Goal: Task Accomplishment & Management: Complete application form

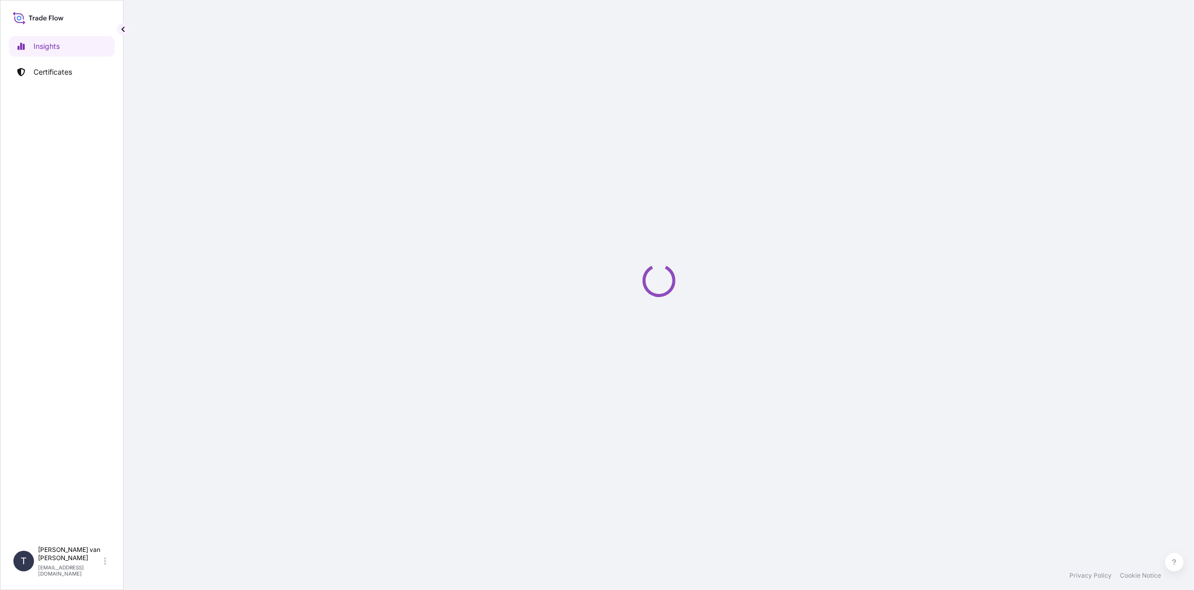
select select "2025"
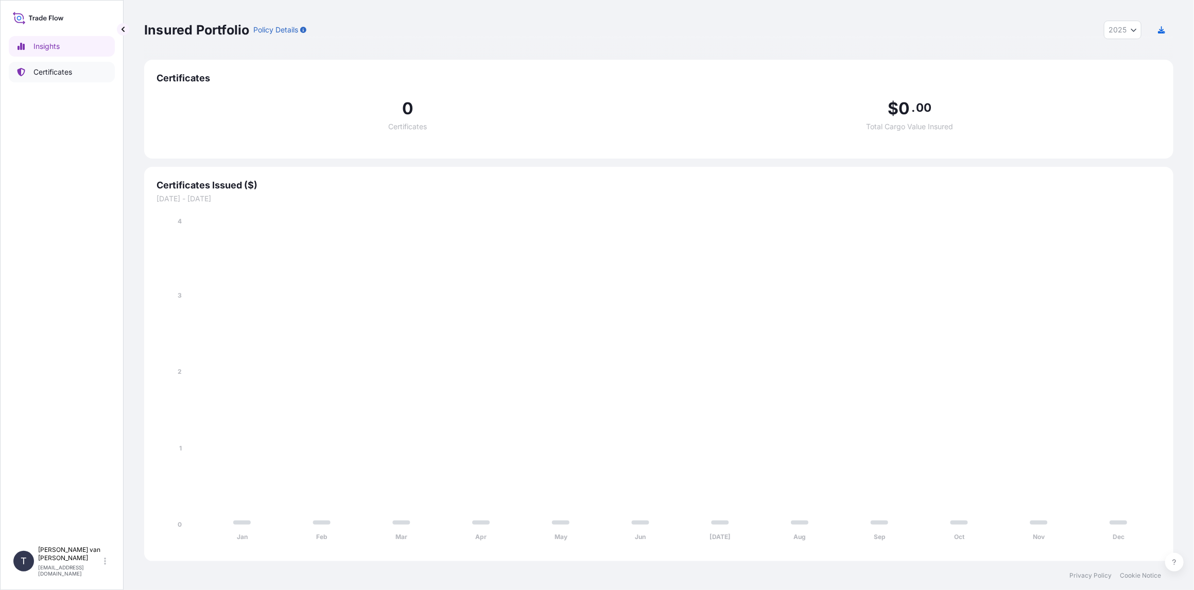
click at [72, 69] on p "Certificates" at bounding box center [52, 72] width 39 height 10
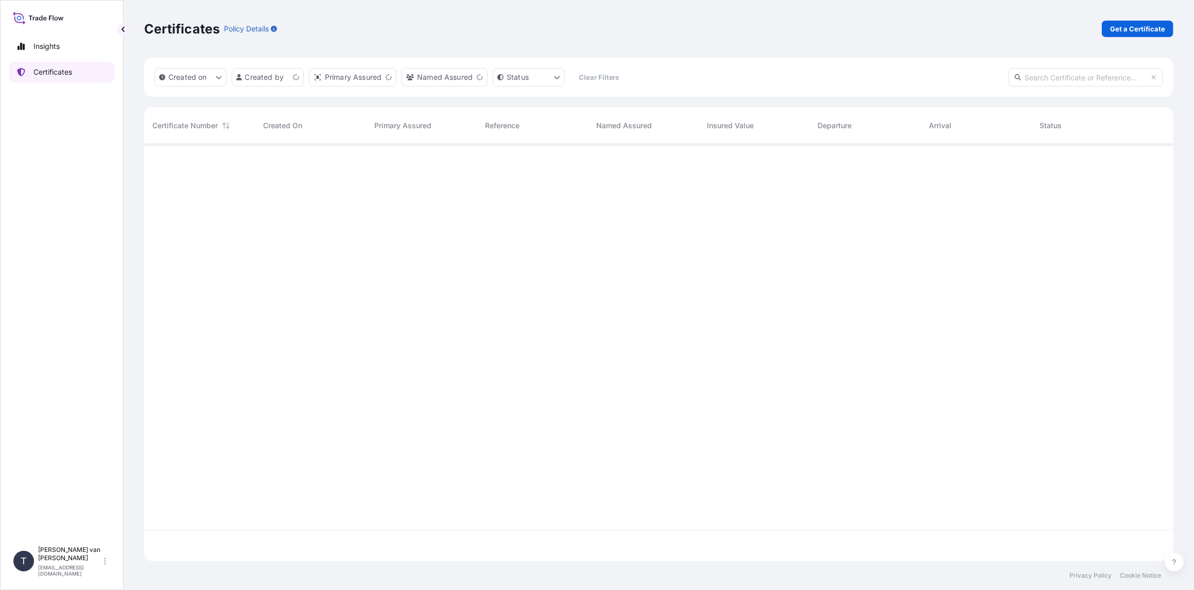
scroll to position [415, 1021]
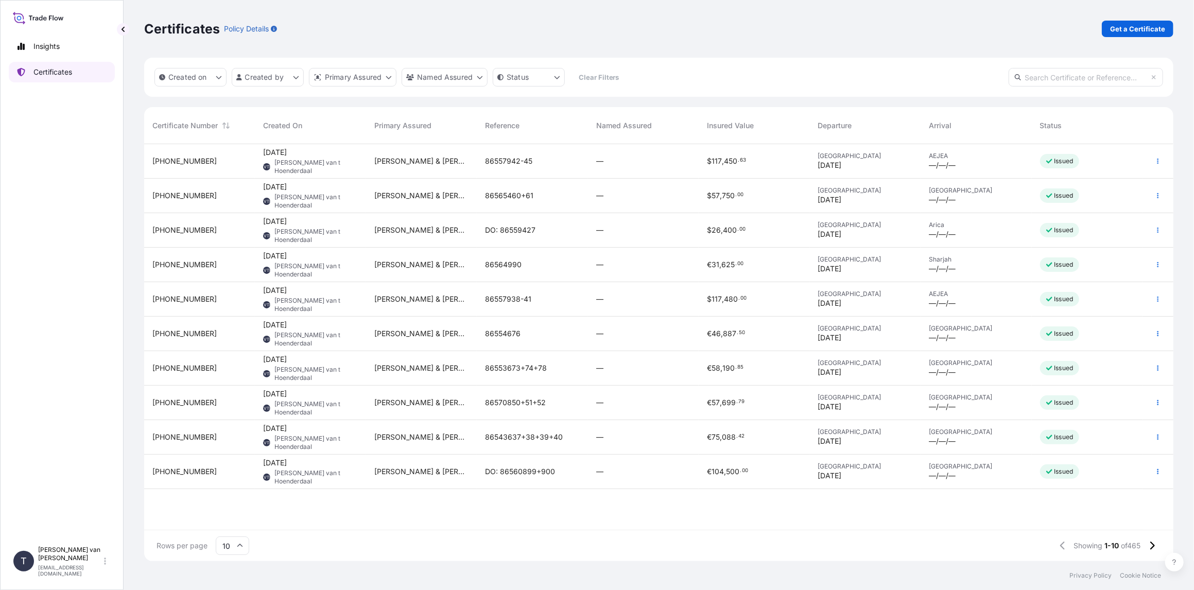
click at [54, 77] on link "Certificates" at bounding box center [62, 72] width 106 height 21
click at [1150, 32] on p "Get a Certificate" at bounding box center [1137, 29] width 55 height 10
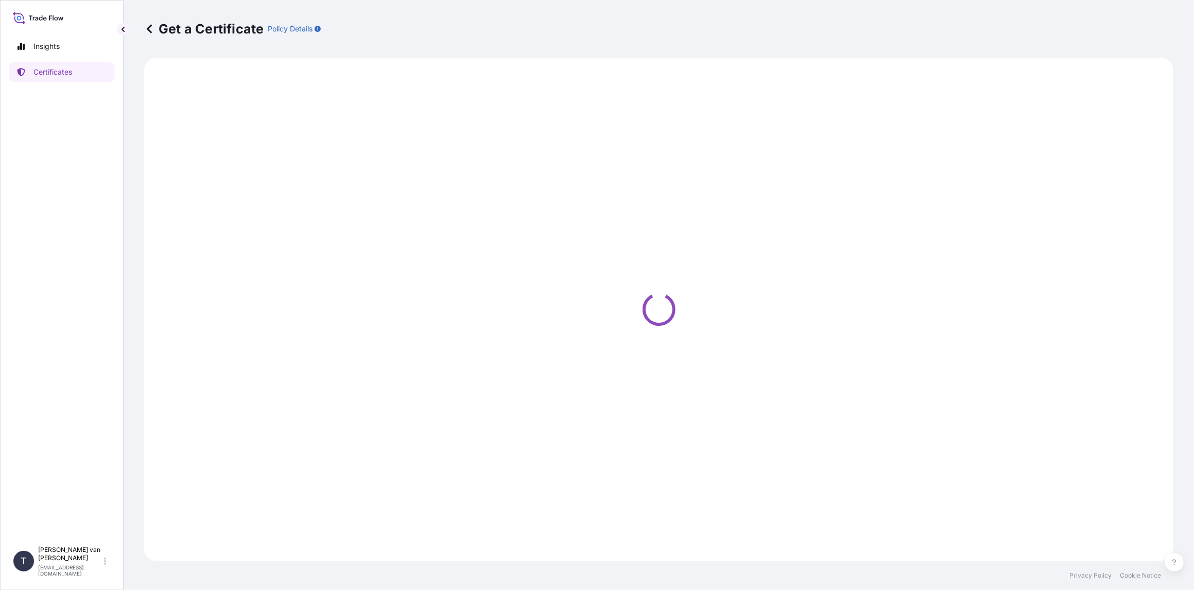
select select "Sea"
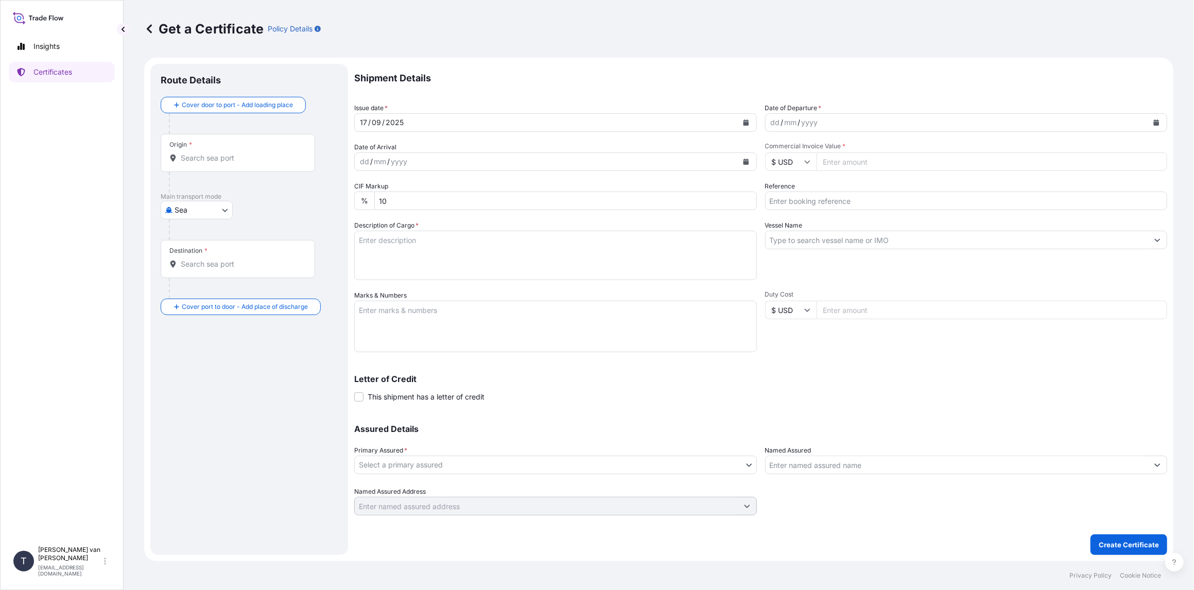
click at [1157, 122] on icon "Calendar" at bounding box center [1156, 122] width 6 height 6
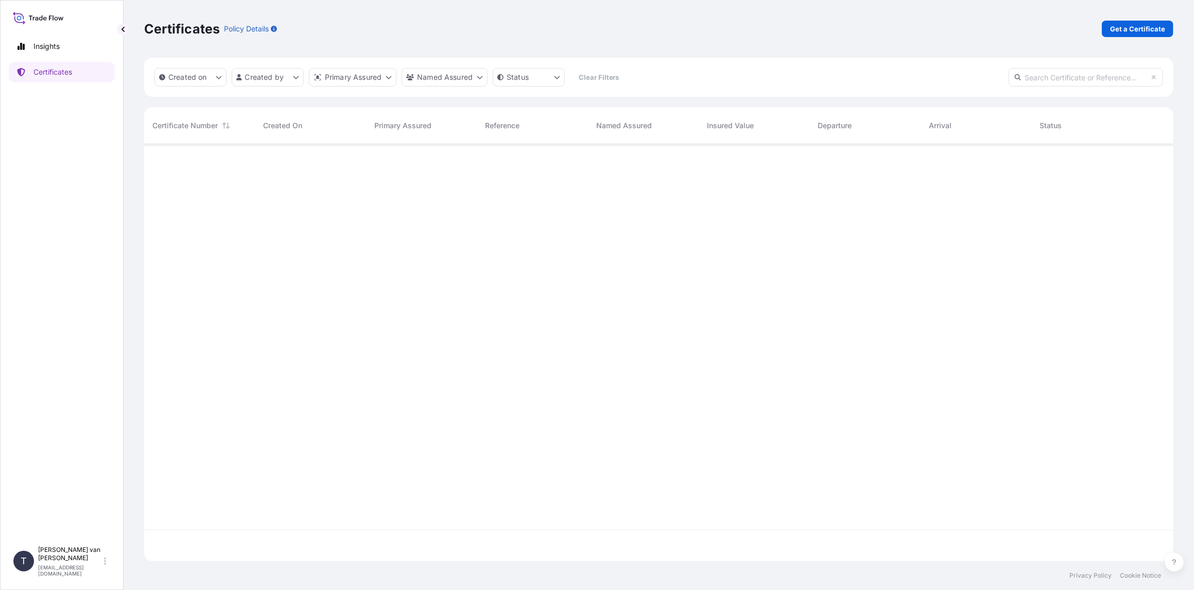
scroll to position [415, 1021]
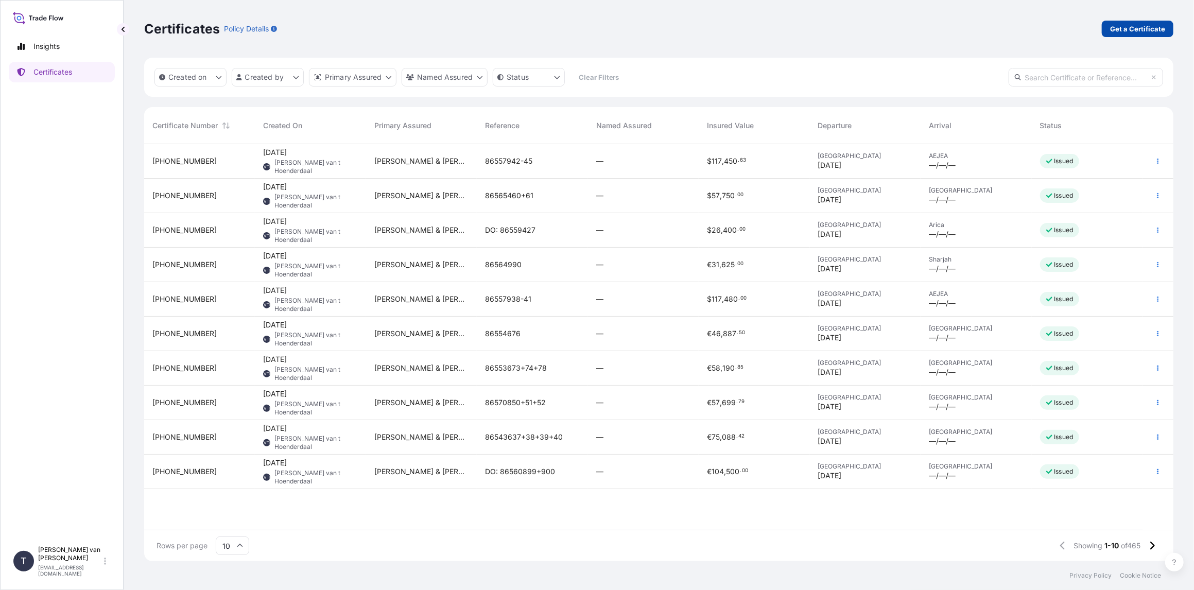
click at [1142, 26] on p "Get a Certificate" at bounding box center [1137, 29] width 55 height 10
select select "Sea"
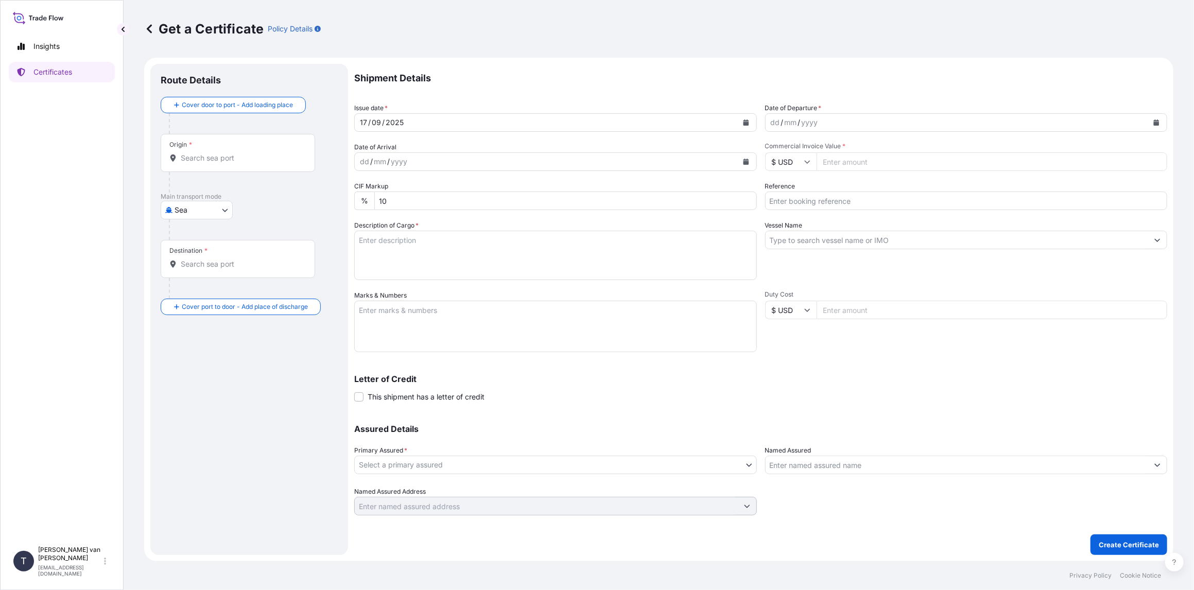
click at [1160, 119] on button "Calendar" at bounding box center [1156, 122] width 16 height 16
click at [797, 230] on div "16" at bounding box center [802, 228] width 19 height 19
click at [864, 160] on input "Commercial Invoice Value *" at bounding box center [991, 161] width 351 height 19
type input "79412.78"
click at [822, 199] on input "Reference" at bounding box center [966, 200] width 402 height 19
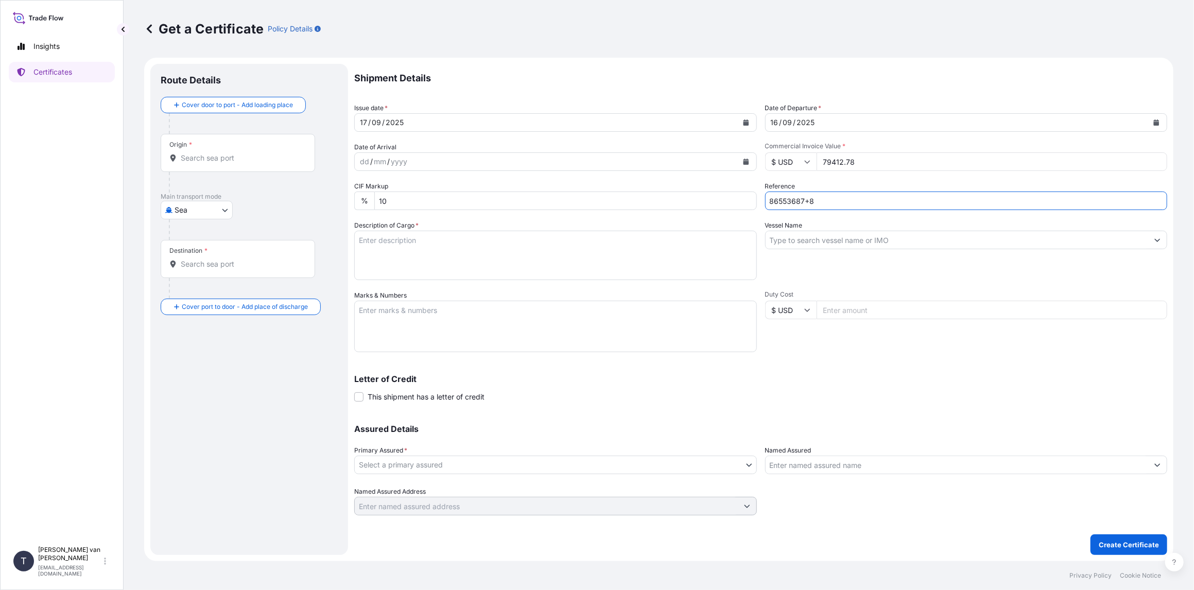
type input "86553687+8"
click at [788, 248] on input "Vessel Name" at bounding box center [956, 240] width 383 height 19
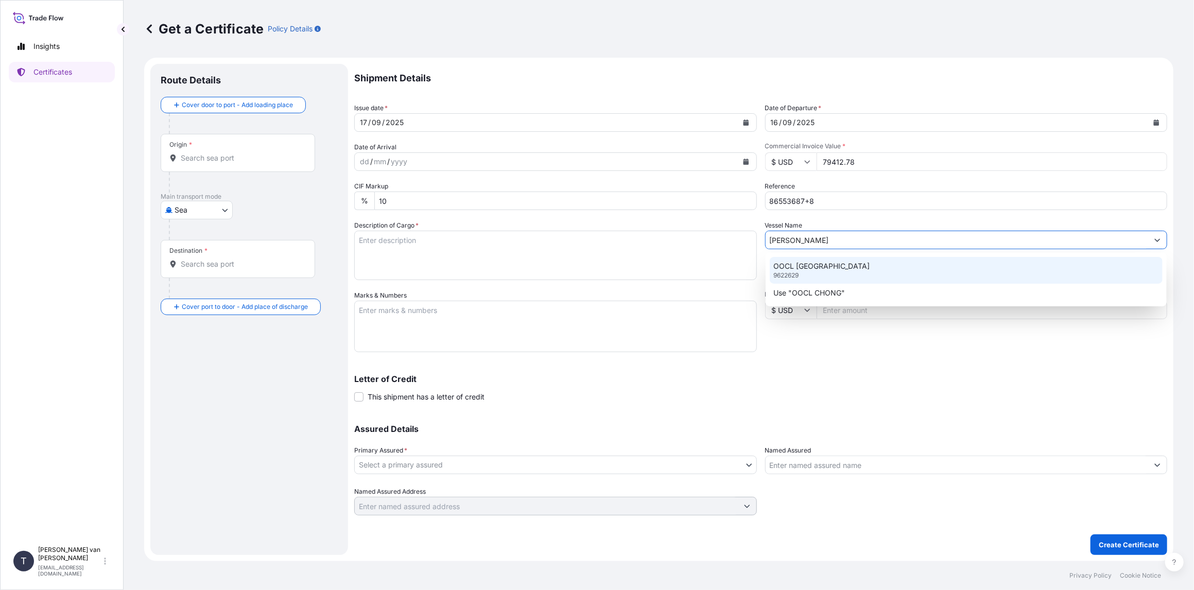
click at [818, 271] on div "OOCL [GEOGRAPHIC_DATA] 9622629" at bounding box center [965, 270] width 393 height 27
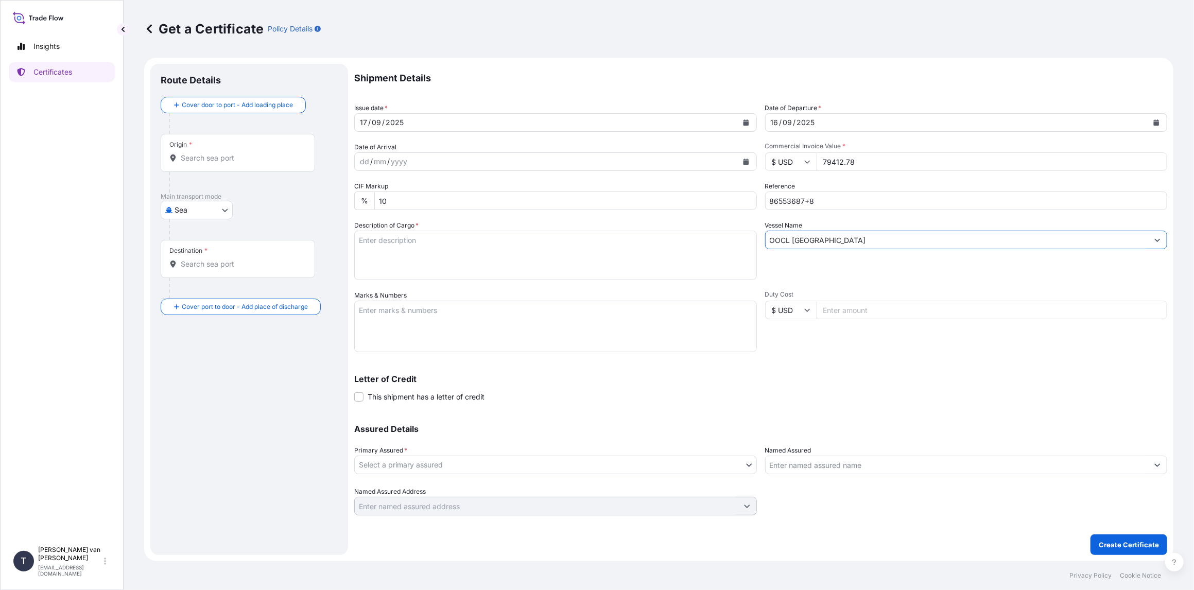
type input "OOCL [GEOGRAPHIC_DATA]"
click at [432, 234] on textarea "Description of Cargo *" at bounding box center [555, 255] width 402 height 49
drag, startPoint x: 418, startPoint y: 240, endPoint x: 357, endPoint y: 239, distance: 60.7
click at [357, 239] on textarea "2x 40ft container containing: 38 bags x 1.000 kg Claria G Elite = 38.000 kg" at bounding box center [555, 255] width 402 height 49
type textarea "2x 40ft container containing: 38 bags x 1.000 kg Claria G Elite = 38.000 kg"
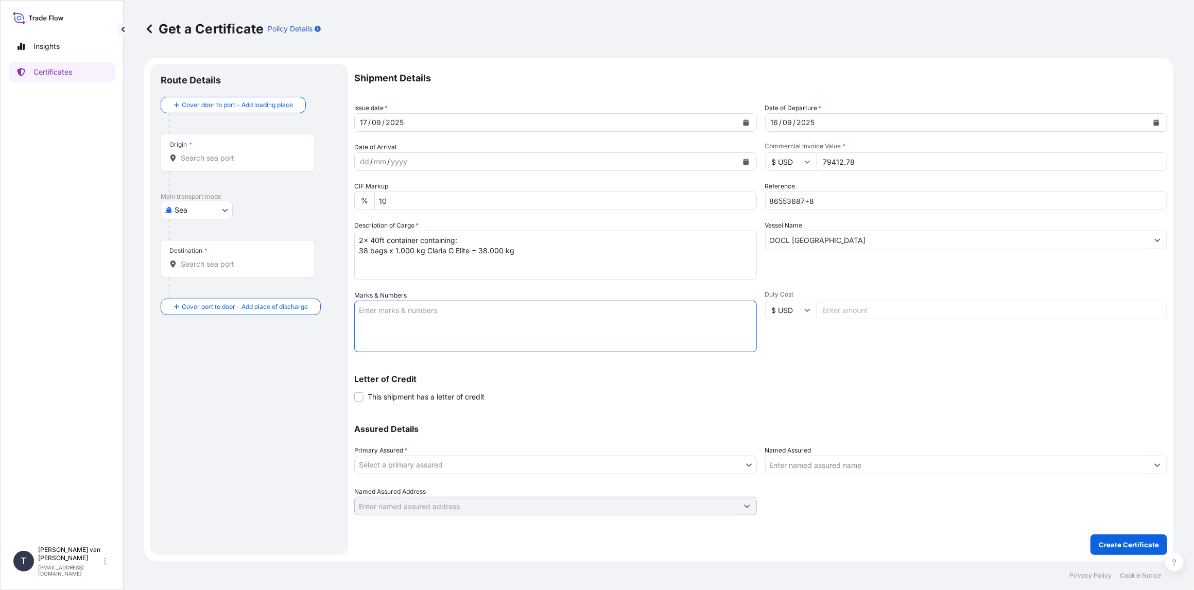
click at [376, 310] on textarea "Marks & Numbers" at bounding box center [555, 326] width 402 height 51
paste textarea "2x 40ft container"
type textarea "2x 40ft container: CONTAINER: SEAL: OOLU9221822 00103154 FCIU7186875 00103167 D…"
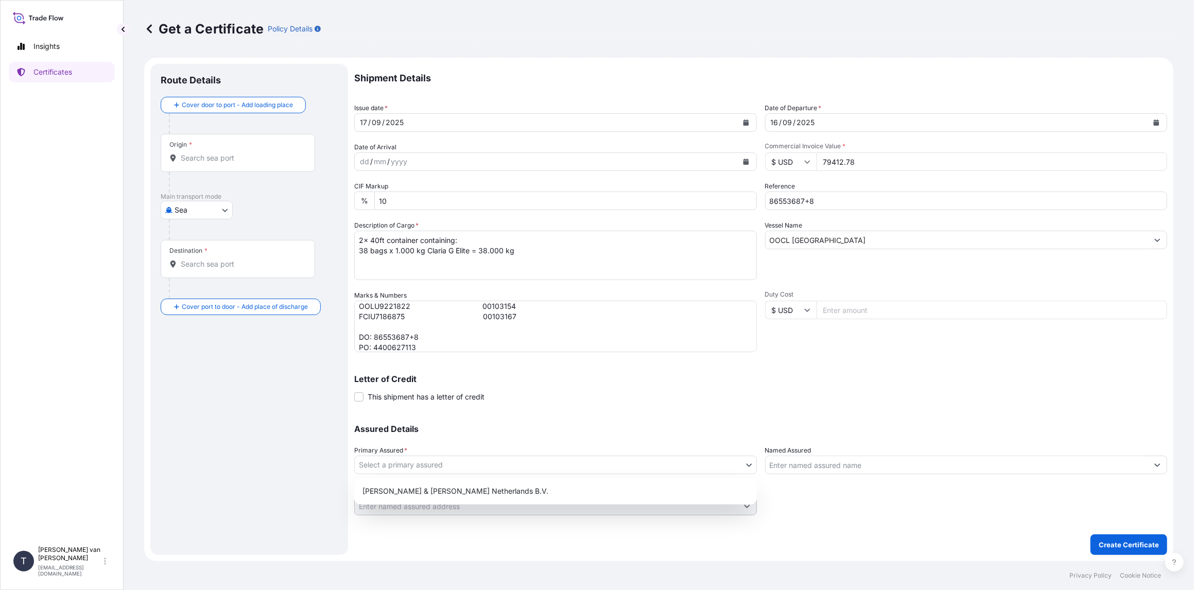
click at [451, 466] on body "Insights Certificates T [PERSON_NAME] van t Hoenderdaal [EMAIL_ADDRESS][DOMAIN_…" at bounding box center [597, 295] width 1194 height 590
click at [441, 491] on div "[PERSON_NAME] & [PERSON_NAME] Netherlands B.V." at bounding box center [555, 491] width 394 height 19
select select "31666"
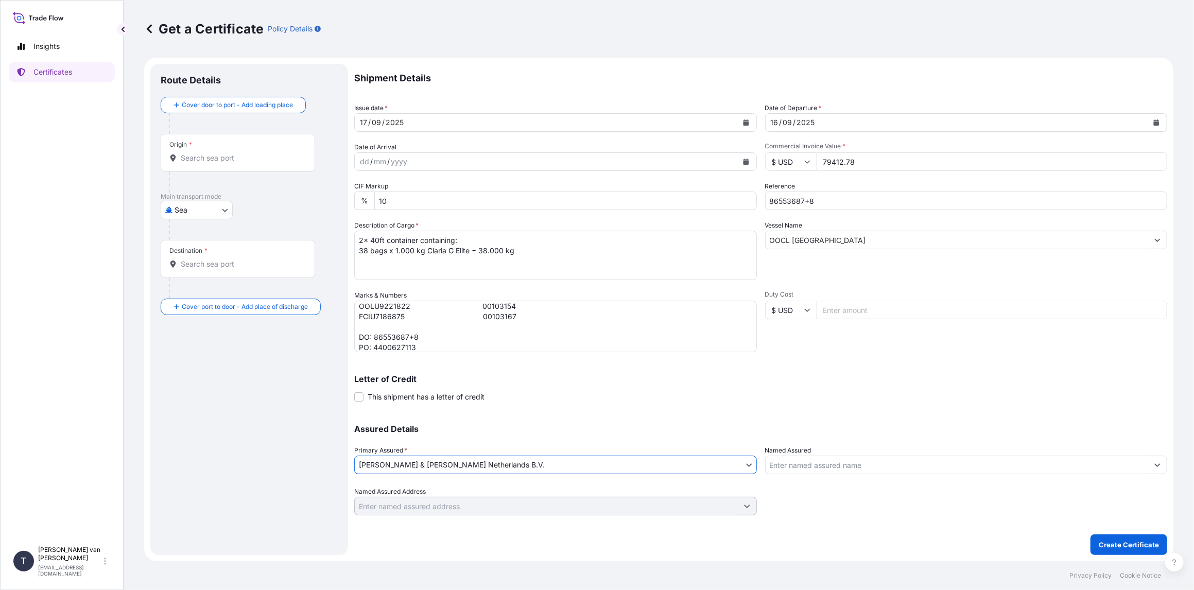
click at [189, 167] on div "Origin *" at bounding box center [238, 153] width 154 height 38
click at [189, 163] on input "Origin *" at bounding box center [241, 158] width 121 height 10
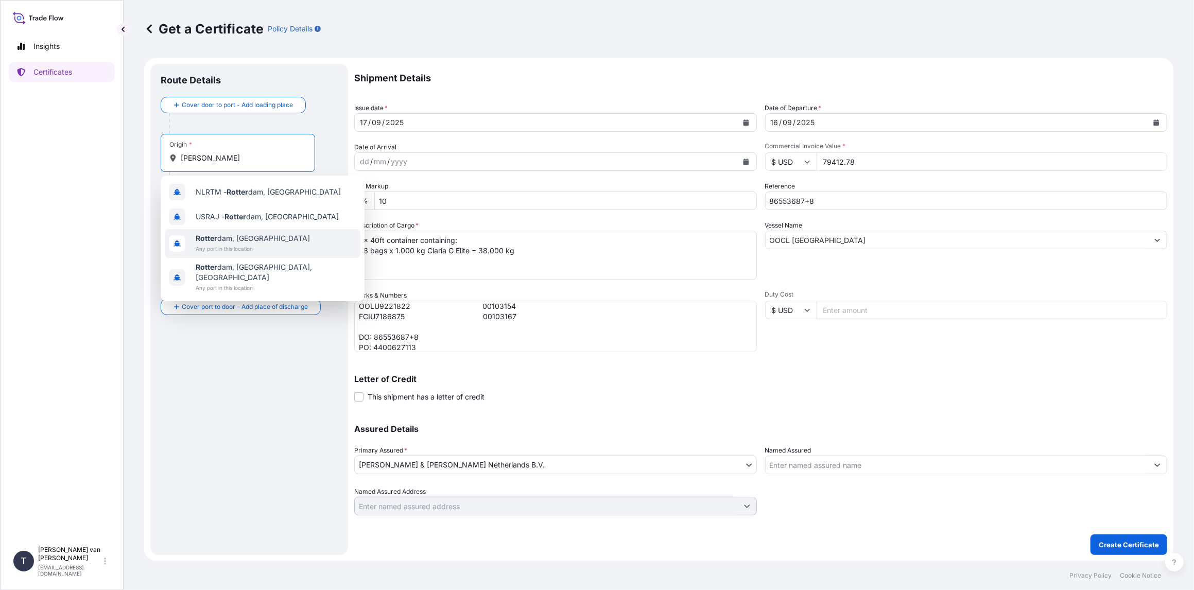
click at [225, 236] on span "[PERSON_NAME] dam, [GEOGRAPHIC_DATA]" at bounding box center [253, 238] width 114 height 10
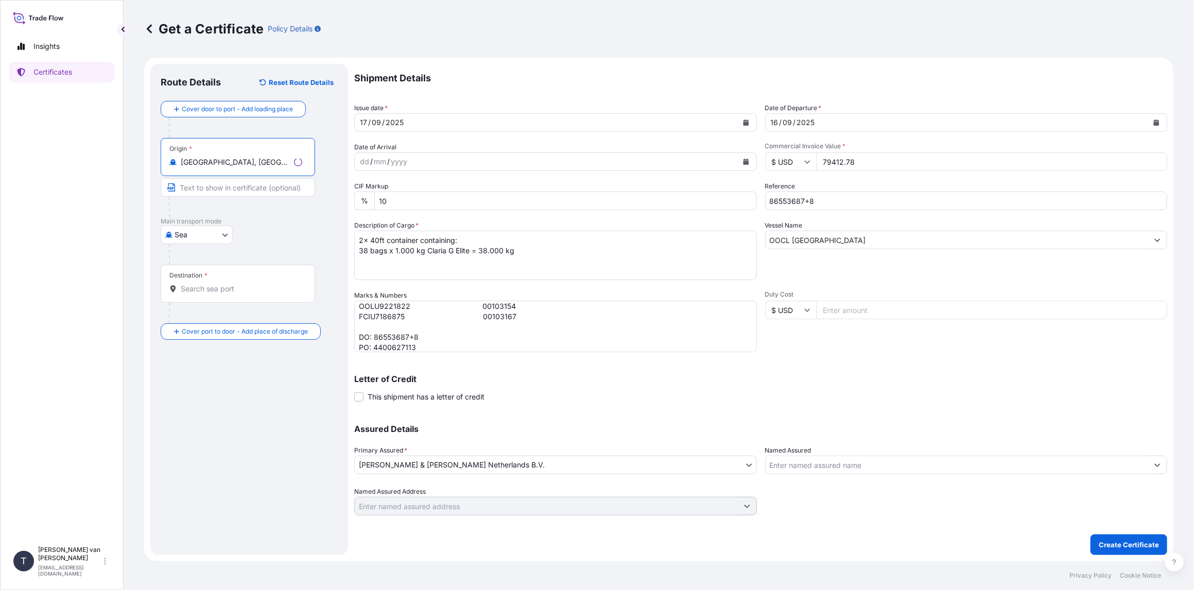
type input "[GEOGRAPHIC_DATA], [GEOGRAPHIC_DATA]"
click at [201, 285] on input "Destination *" at bounding box center [241, 289] width 121 height 10
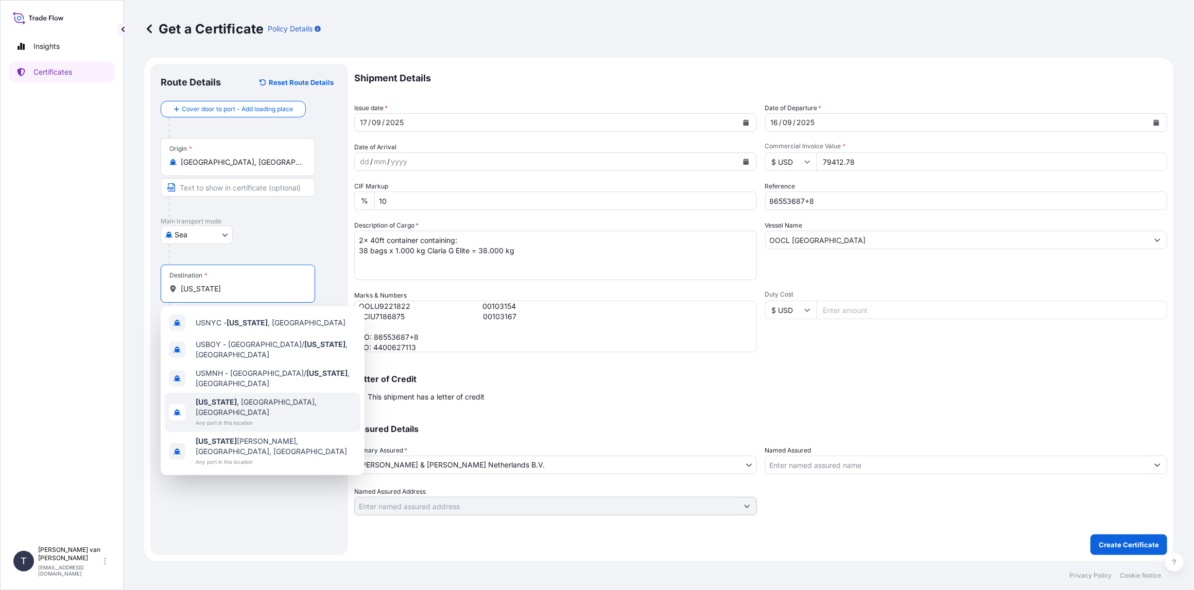
click at [227, 397] on b "[US_STATE]" at bounding box center [216, 401] width 41 height 9
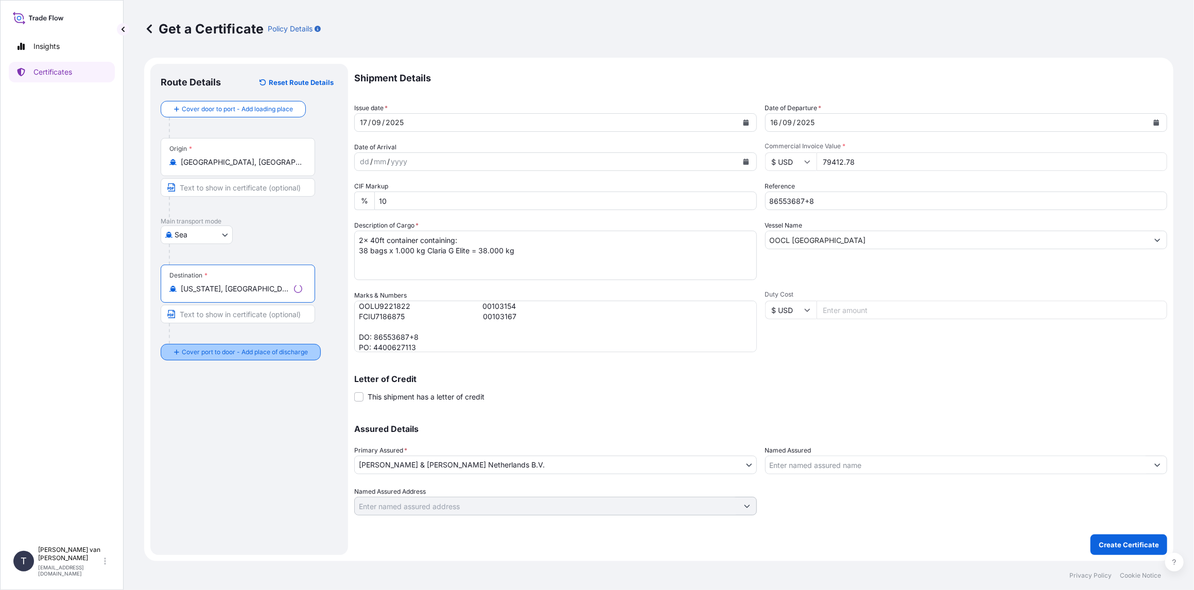
type input "[US_STATE], [GEOGRAPHIC_DATA], [GEOGRAPHIC_DATA]"
click at [197, 411] on input "Place of Discharge" at bounding box center [241, 407] width 121 height 10
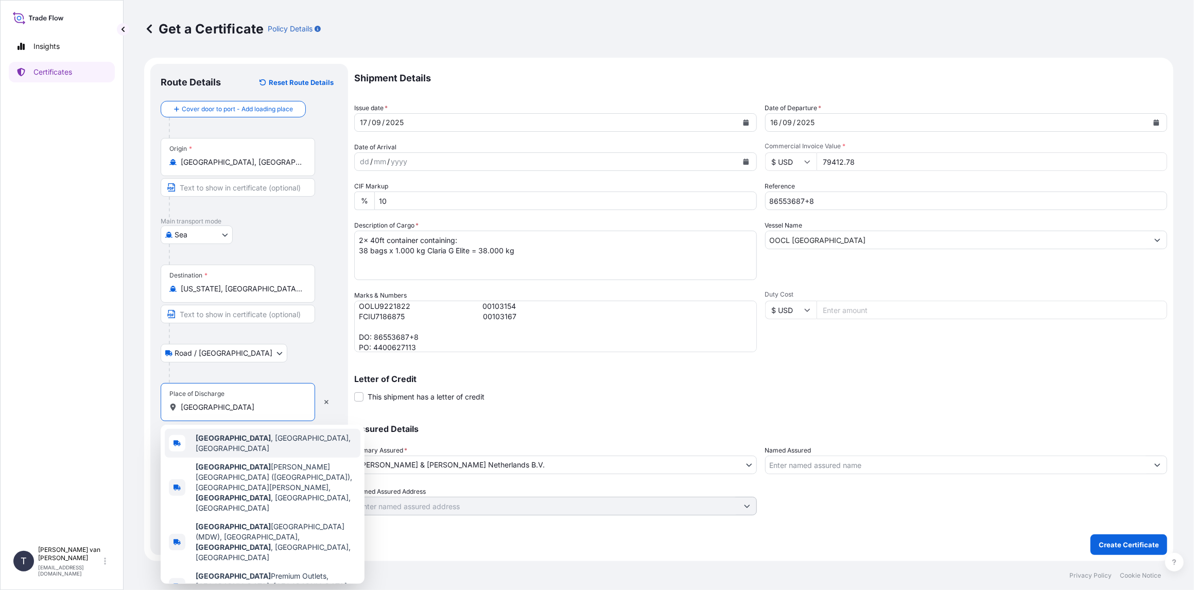
click at [211, 441] on b "[GEOGRAPHIC_DATA]" at bounding box center [233, 437] width 75 height 9
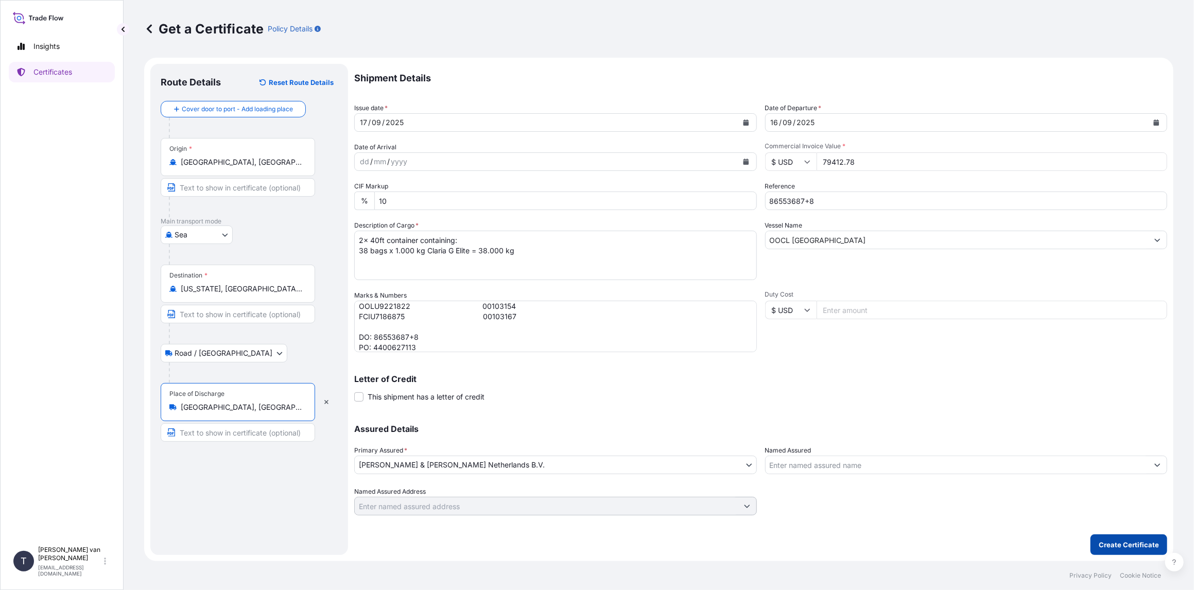
type input "[GEOGRAPHIC_DATA], [GEOGRAPHIC_DATA], [GEOGRAPHIC_DATA]"
click at [1120, 547] on p "Create Certificate" at bounding box center [1128, 544] width 60 height 10
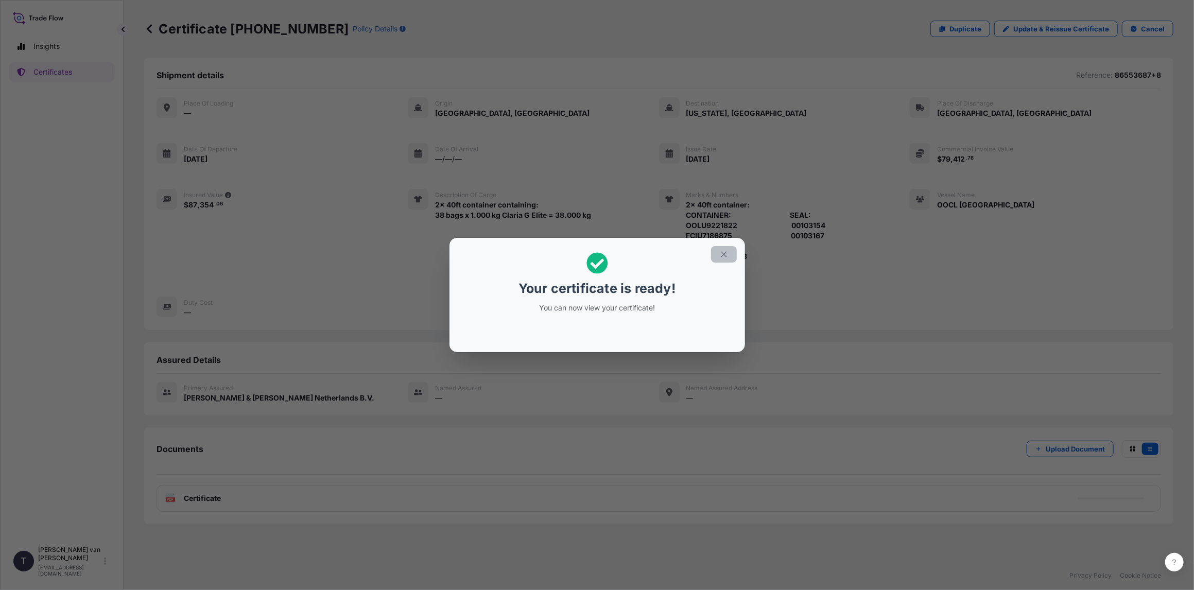
click at [724, 254] on icon "button" at bounding box center [724, 254] width 6 height 6
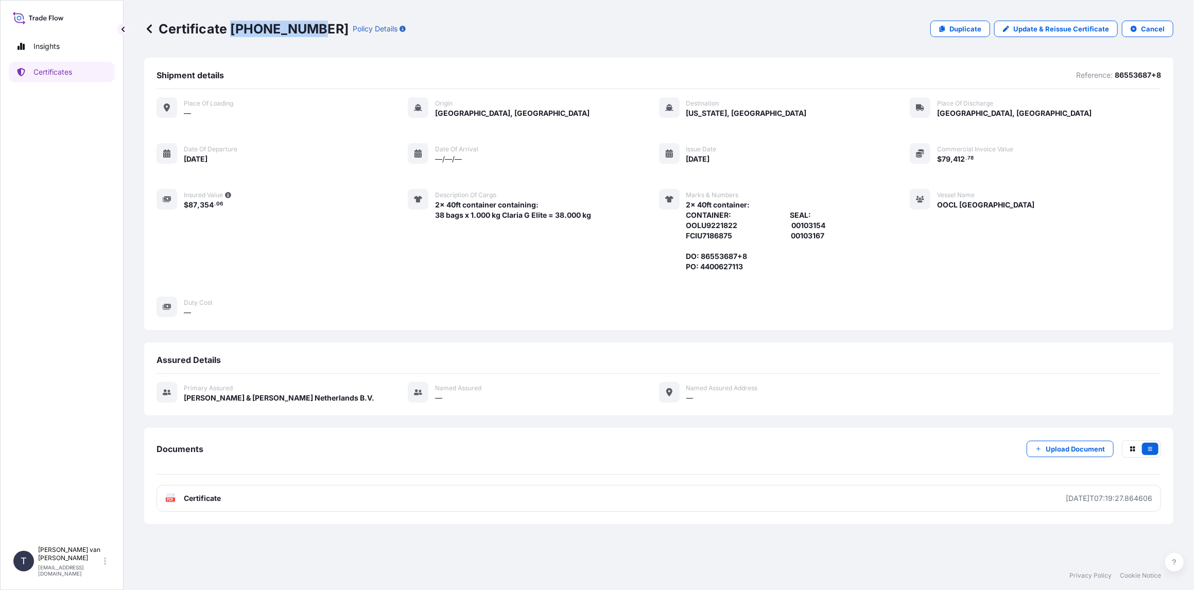
drag, startPoint x: 311, startPoint y: 29, endPoint x: 230, endPoint y: 31, distance: 80.8
click at [230, 31] on p "Certificate [PHONE_NUMBER]" at bounding box center [246, 29] width 204 height 16
copy p "[PHONE_NUMBER]"
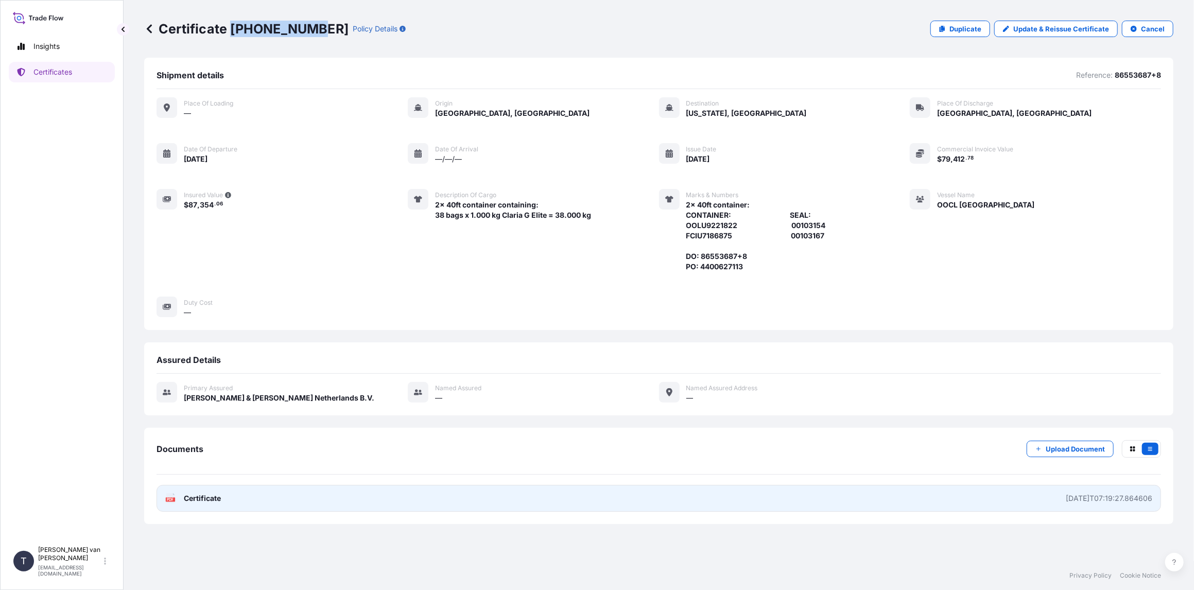
click at [209, 499] on span "Certificate" at bounding box center [202, 498] width 37 height 10
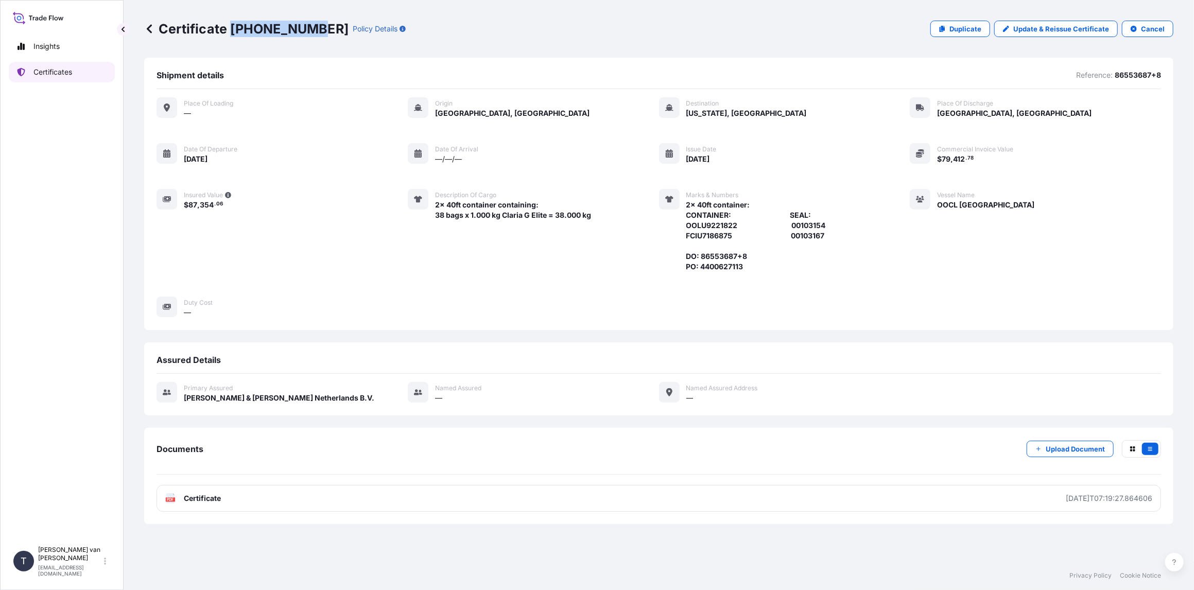
click at [67, 77] on p "Certificates" at bounding box center [52, 72] width 39 height 10
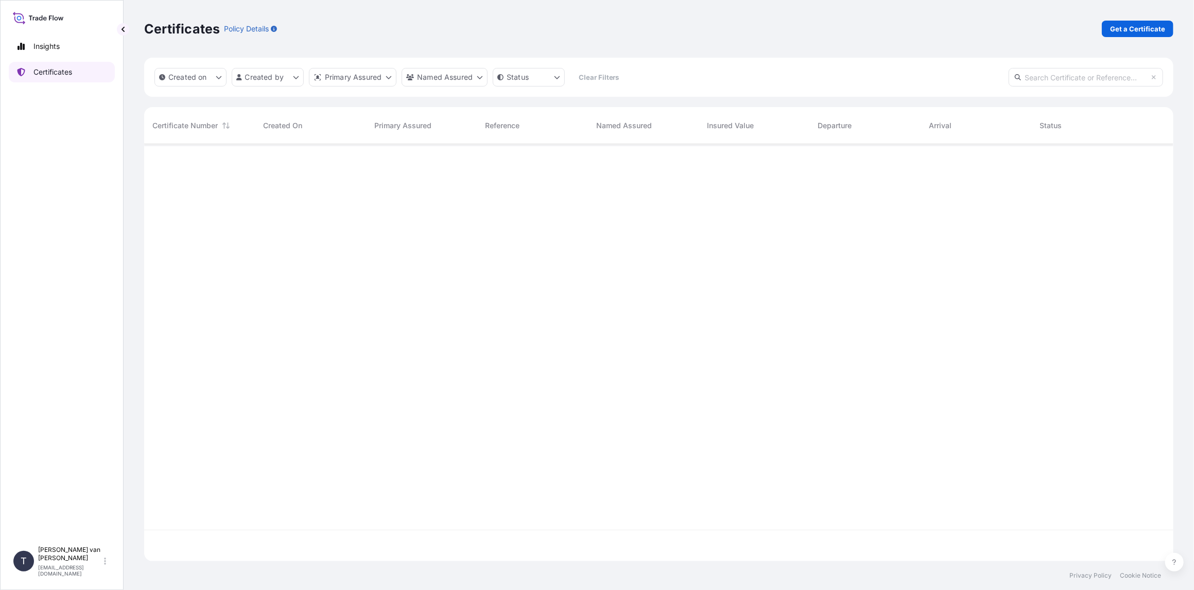
scroll to position [415, 1021]
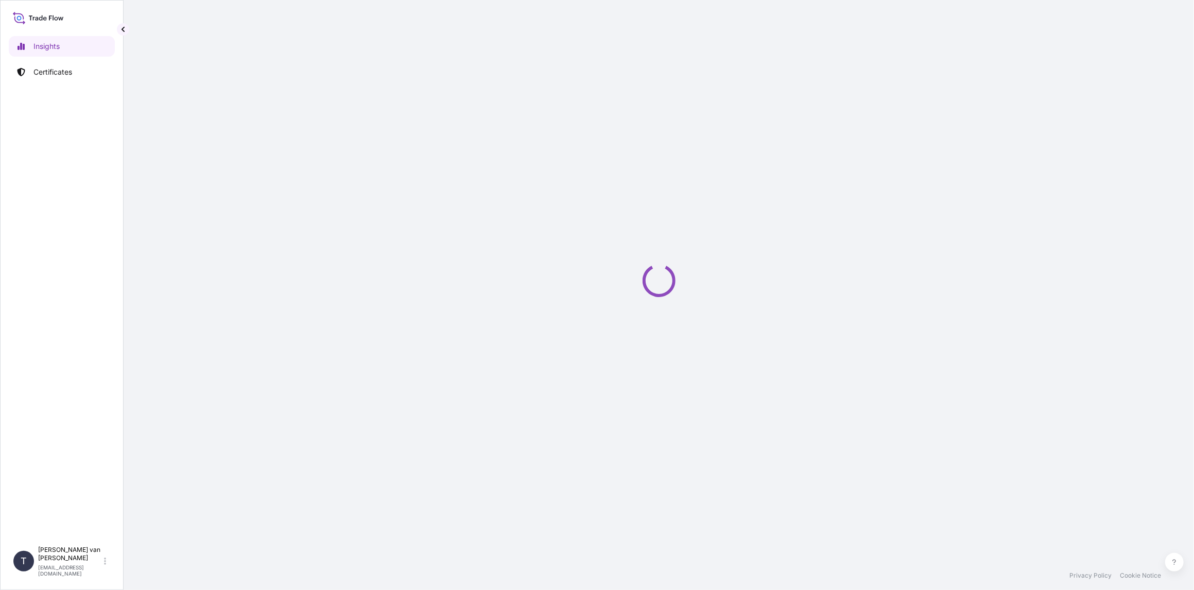
select select "2025"
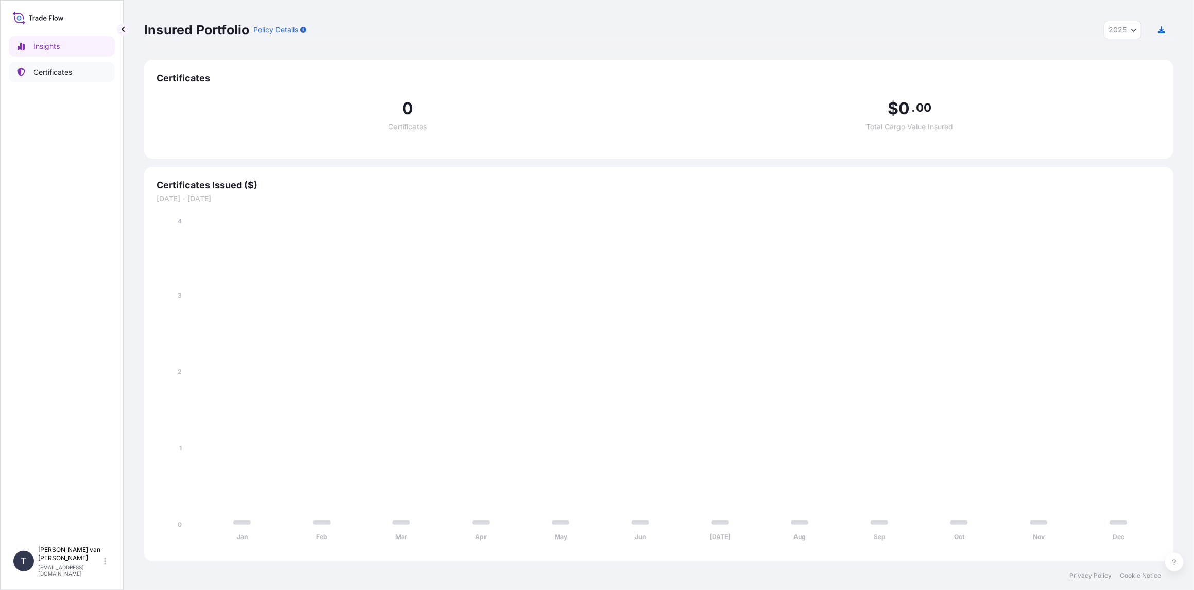
click at [42, 74] on p "Certificates" at bounding box center [52, 72] width 39 height 10
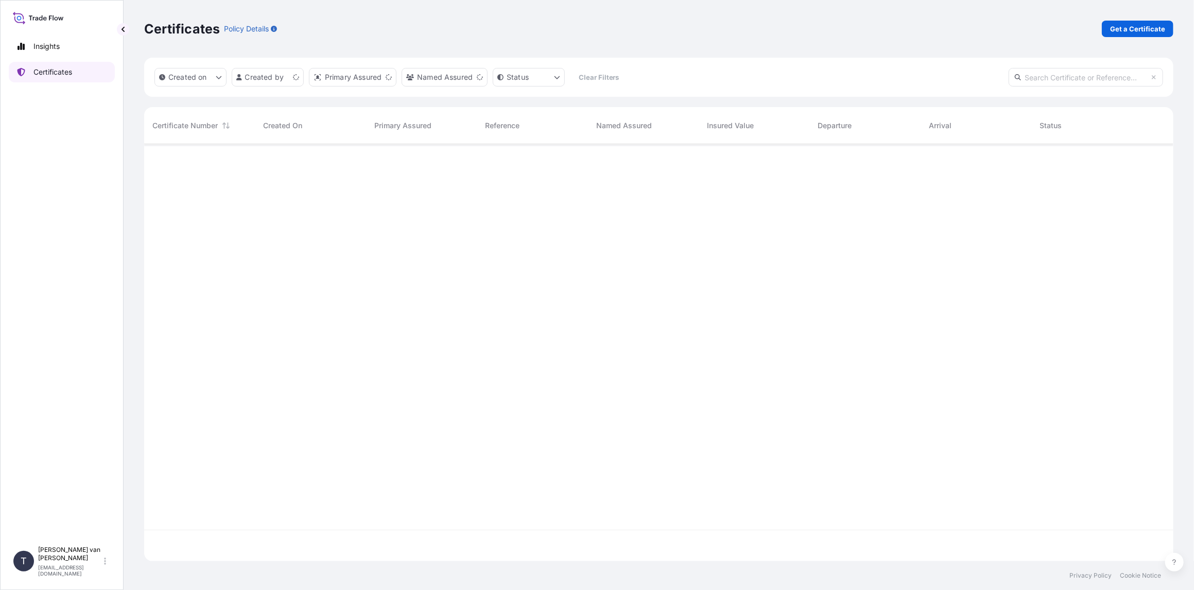
scroll to position [415, 1021]
click at [1145, 29] on p "Get a Certificate" at bounding box center [1137, 29] width 55 height 10
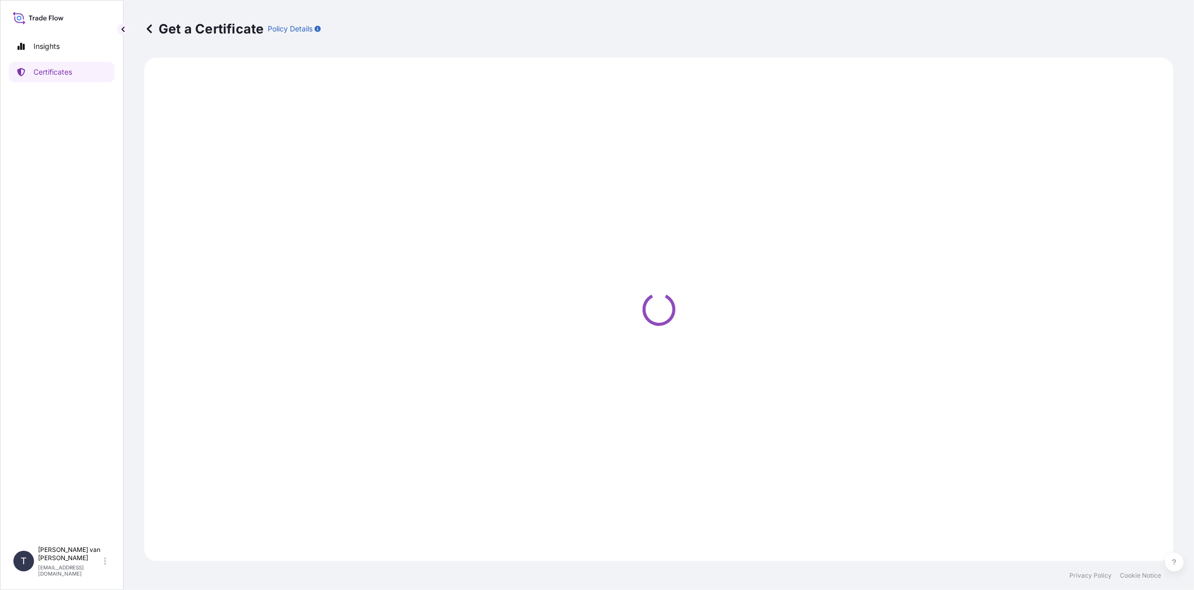
select select "Sea"
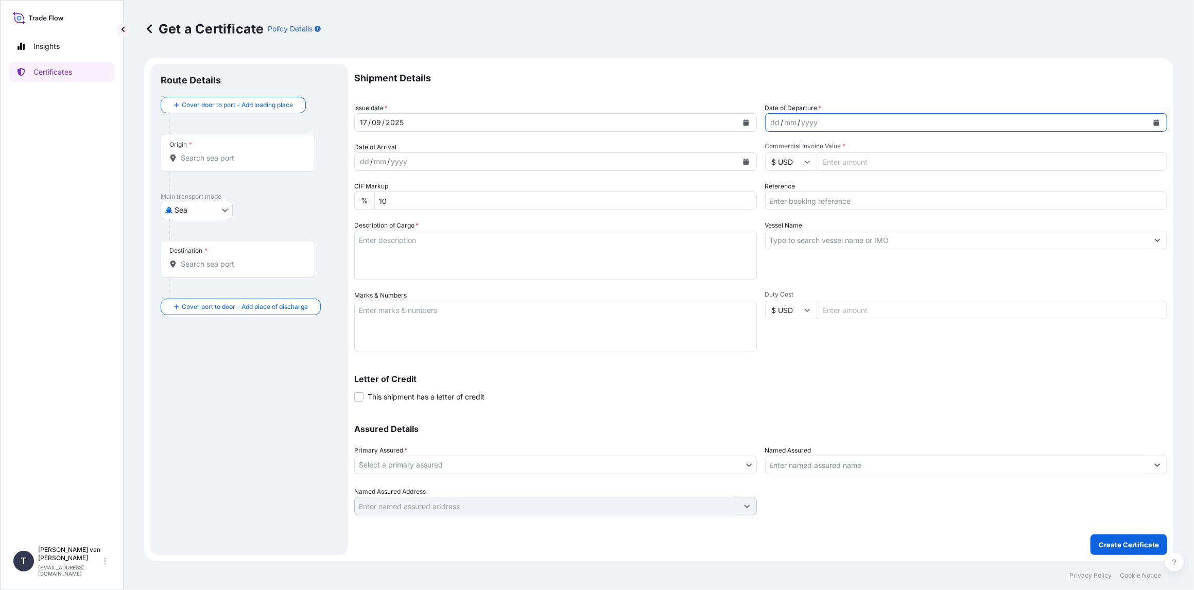
click at [1153, 122] on icon "Calendar" at bounding box center [1156, 122] width 6 height 6
click at [805, 230] on div "16" at bounding box center [802, 228] width 19 height 19
click at [840, 165] on input "Commercial Invoice Value *" at bounding box center [991, 161] width 351 height 19
type input "52428.21"
click at [798, 202] on input "Reference" at bounding box center [966, 200] width 402 height 19
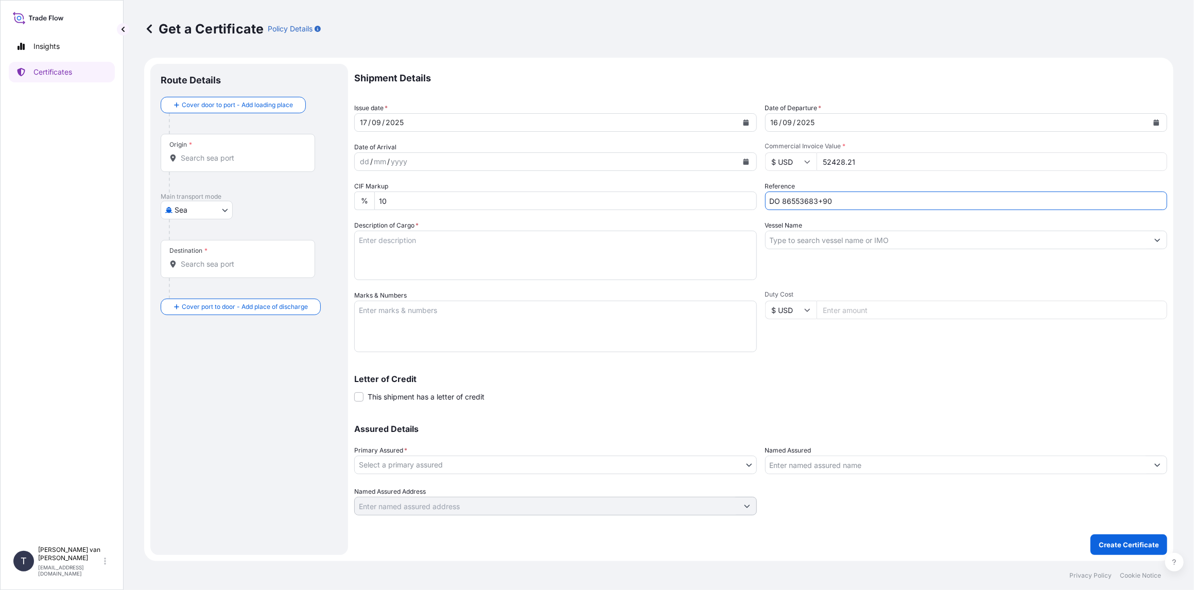
type input "DO 86553683+90"
click at [808, 238] on input "Vessel Name" at bounding box center [956, 240] width 383 height 19
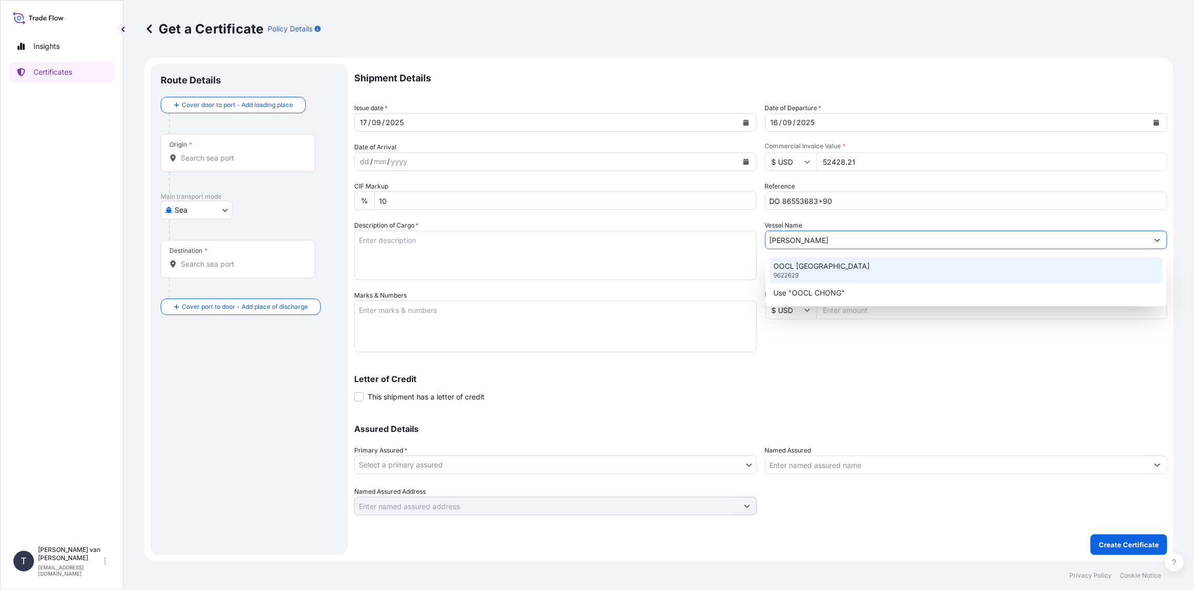
click at [804, 264] on p "OOCL [GEOGRAPHIC_DATA]" at bounding box center [822, 266] width 96 height 10
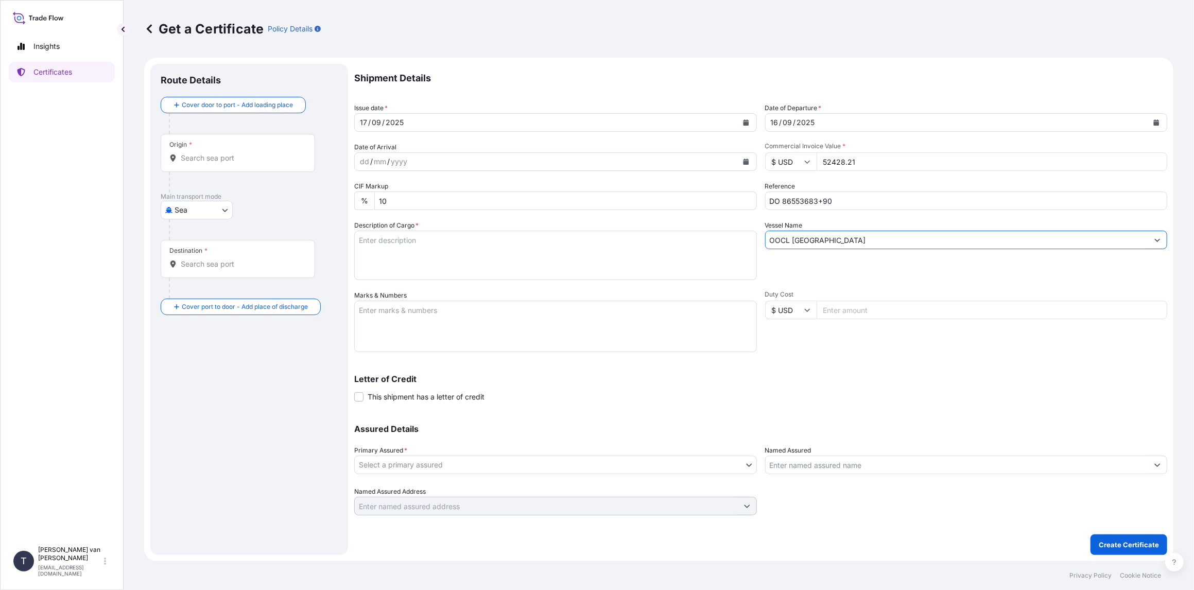
type input "OOCL [GEOGRAPHIC_DATA]"
click at [408, 243] on textarea "Description of Cargo *" at bounding box center [555, 255] width 402 height 49
drag, startPoint x: 415, startPoint y: 239, endPoint x: 356, endPoint y: 238, distance: 59.2
click at [356, 238] on textarea "1x 40ft container containing: 700 bags x 25 kg Claria Bliss 580 = 17.500 kg 50 …" at bounding box center [555, 255] width 402 height 49
type textarea "1x 40ft container containing: 700 bags x 25 kg Claria Bliss 580 = 17.500 kg 50 …"
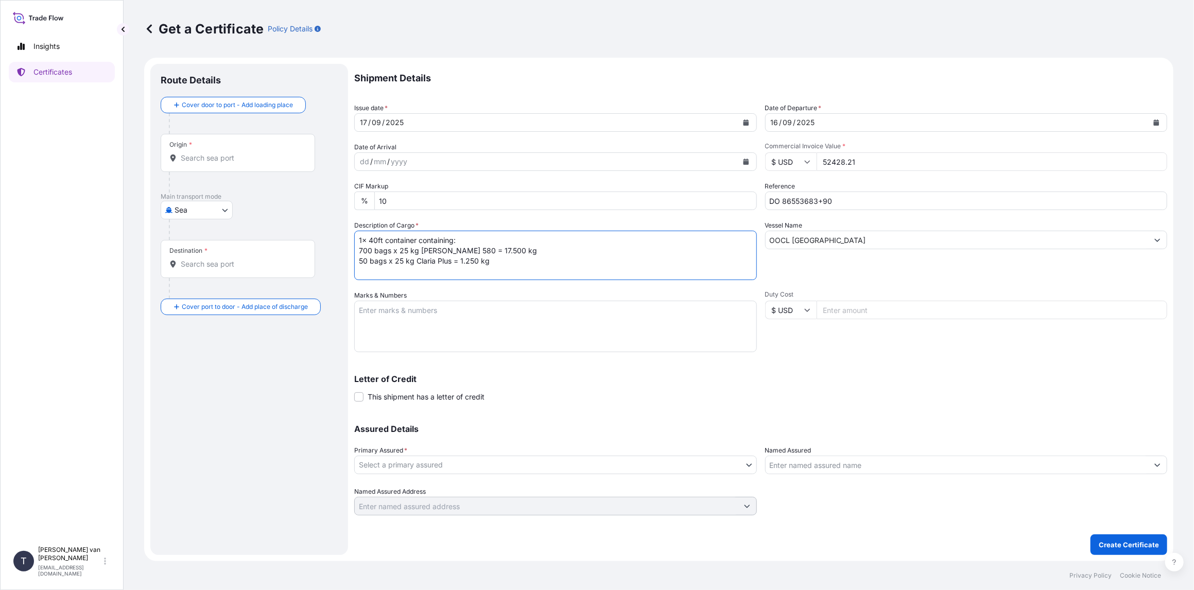
click at [383, 315] on textarea "Marks & Numbers" at bounding box center [555, 326] width 402 height 51
paste textarea "1x 40ft container"
type textarea "1x 40ft container: CONTAINER: SEAL: CAIU9717777 00103160 DO: 86553683+90 PO: 44…"
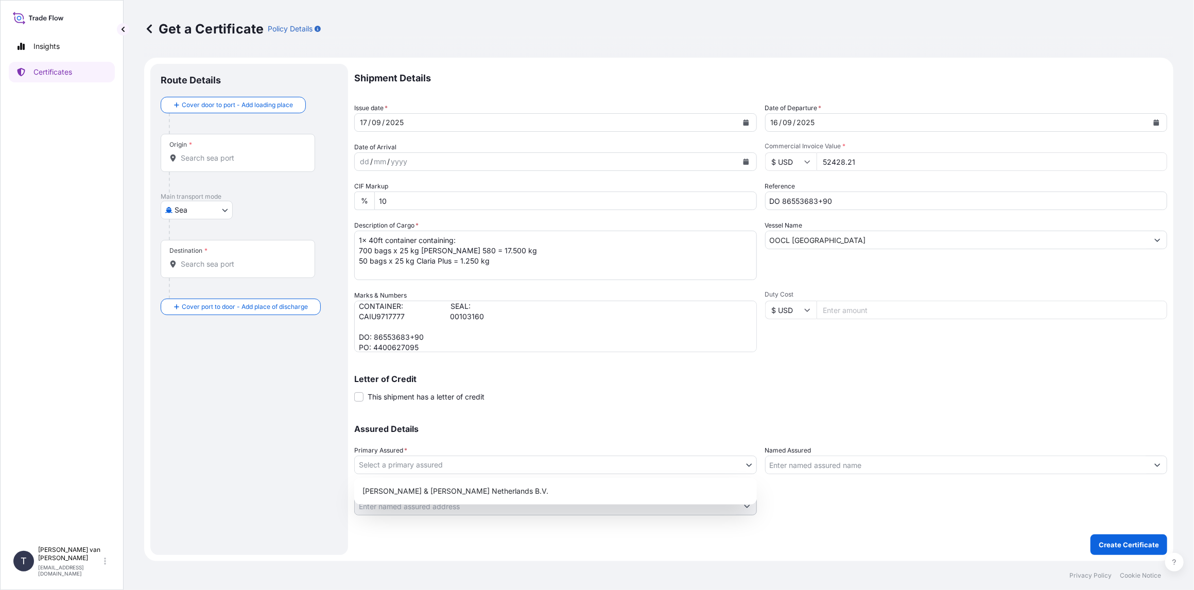
click at [418, 463] on body "Insights Certificates T Tim van t Hoenderdaal logistics@tmalogistics.nl Get a C…" at bounding box center [597, 295] width 1194 height 590
click at [410, 496] on div "[PERSON_NAME] & [PERSON_NAME] Netherlands B.V." at bounding box center [555, 491] width 394 height 19
select select "31666"
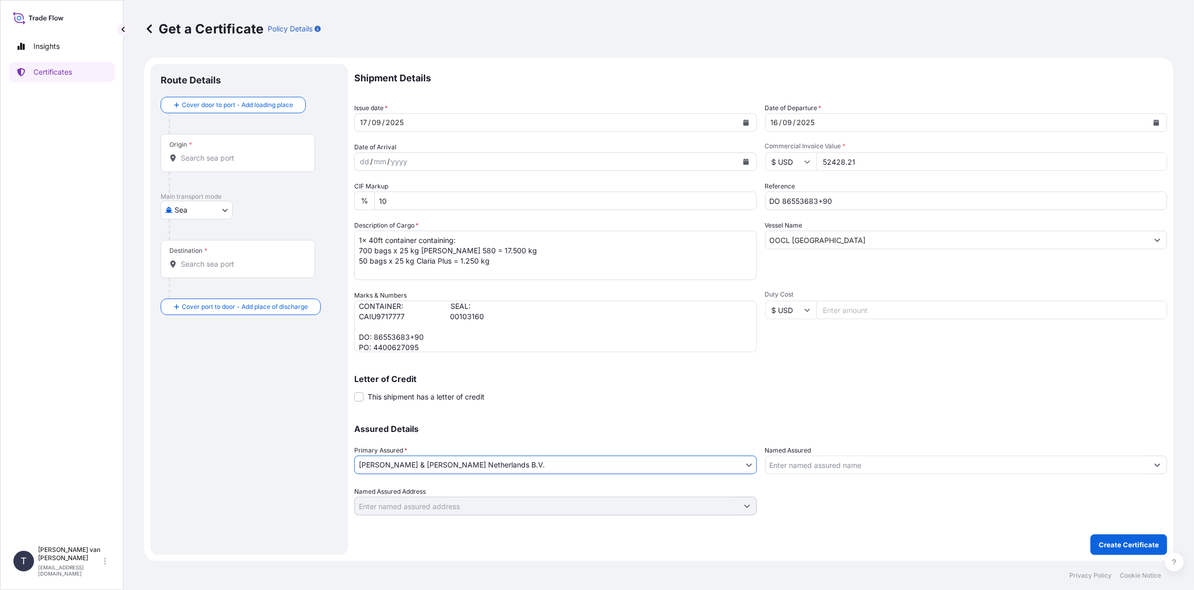
click at [199, 161] on input "Origin *" at bounding box center [241, 158] width 121 height 10
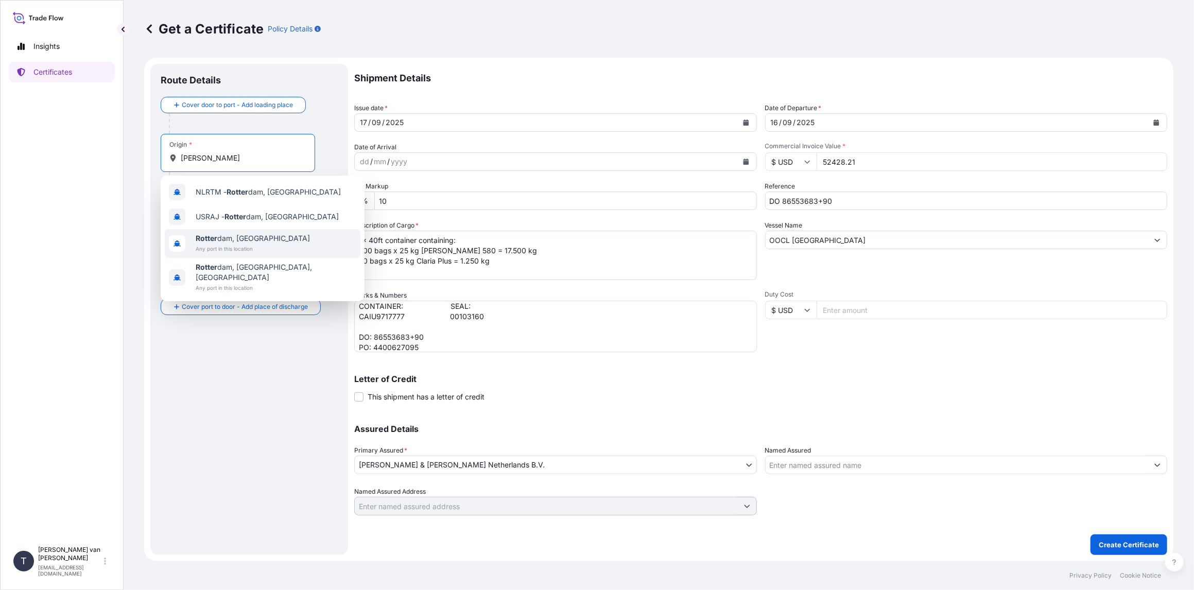
click at [252, 239] on span "[PERSON_NAME] dam, [GEOGRAPHIC_DATA]" at bounding box center [253, 238] width 114 height 10
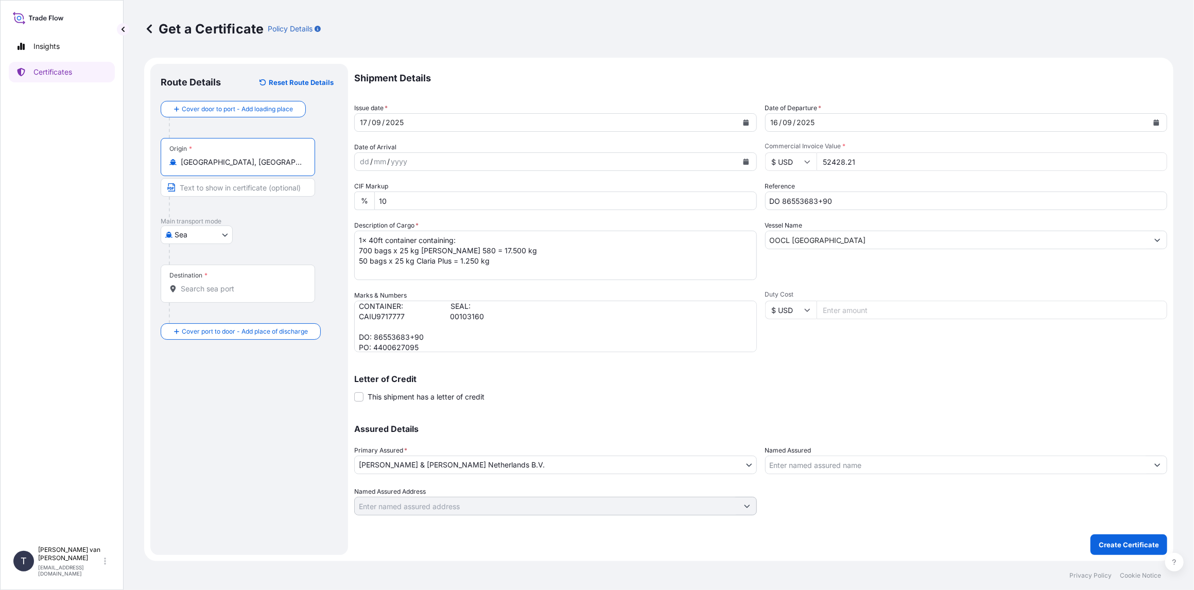
type input "[GEOGRAPHIC_DATA], [GEOGRAPHIC_DATA]"
click at [213, 292] on input "Destination *" at bounding box center [241, 289] width 121 height 10
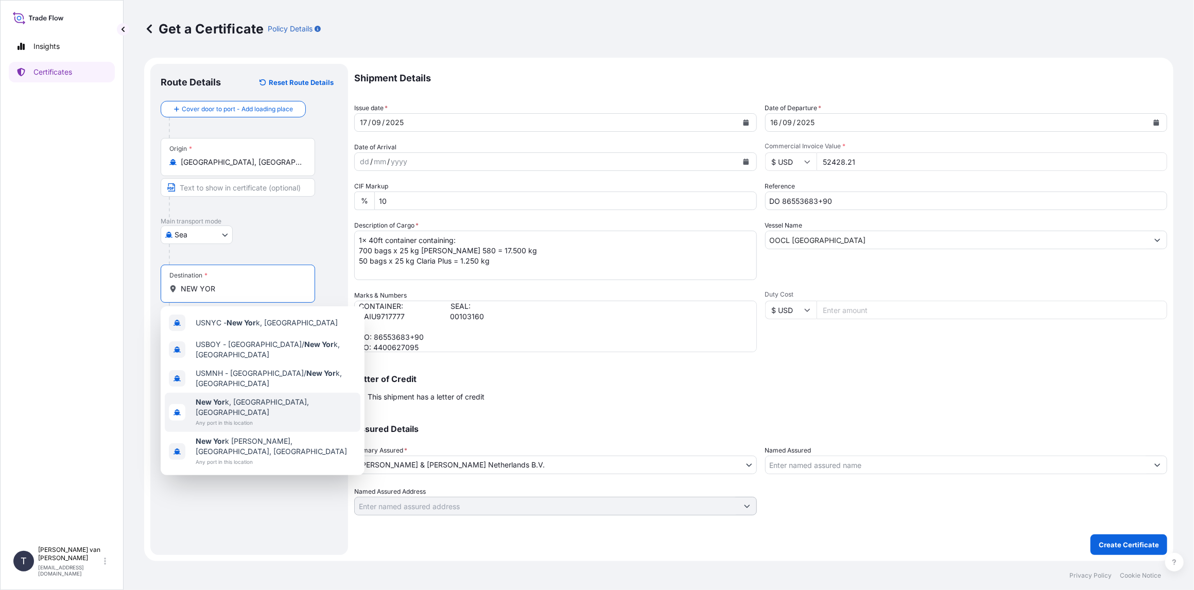
click at [232, 397] on span "New Yor k, NY, USA" at bounding box center [276, 407] width 161 height 21
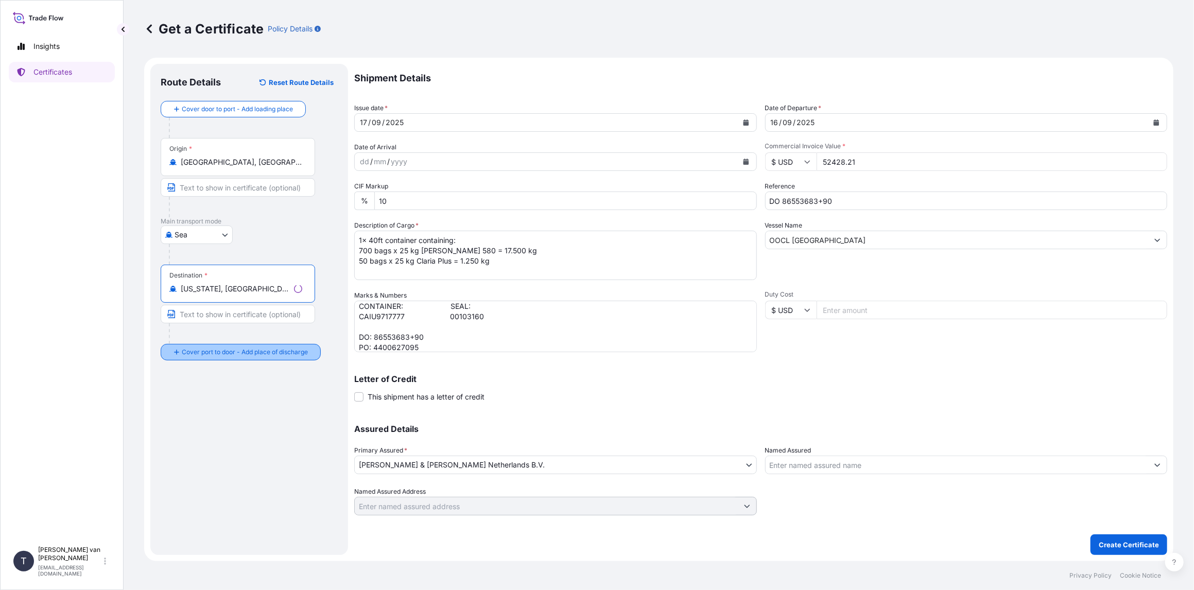
type input "[US_STATE], [GEOGRAPHIC_DATA], [GEOGRAPHIC_DATA]"
click at [212, 400] on div "Place of Discharge" at bounding box center [238, 402] width 154 height 38
click at [212, 402] on input "Place of Discharge" at bounding box center [241, 407] width 121 height 10
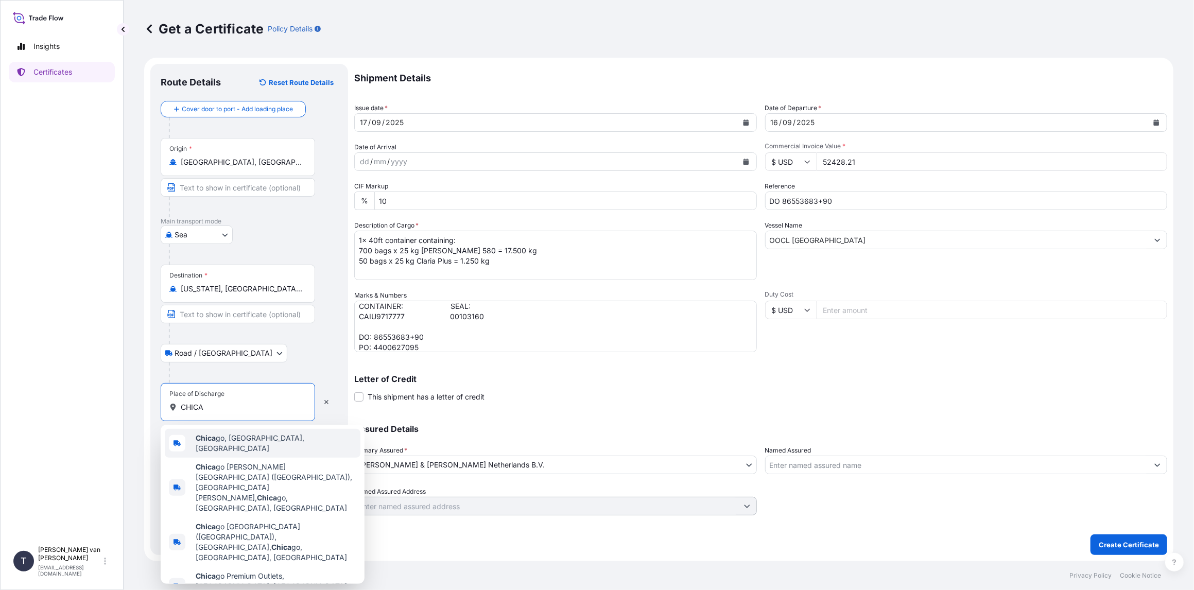
click at [214, 442] on b "Chica" at bounding box center [206, 437] width 20 height 9
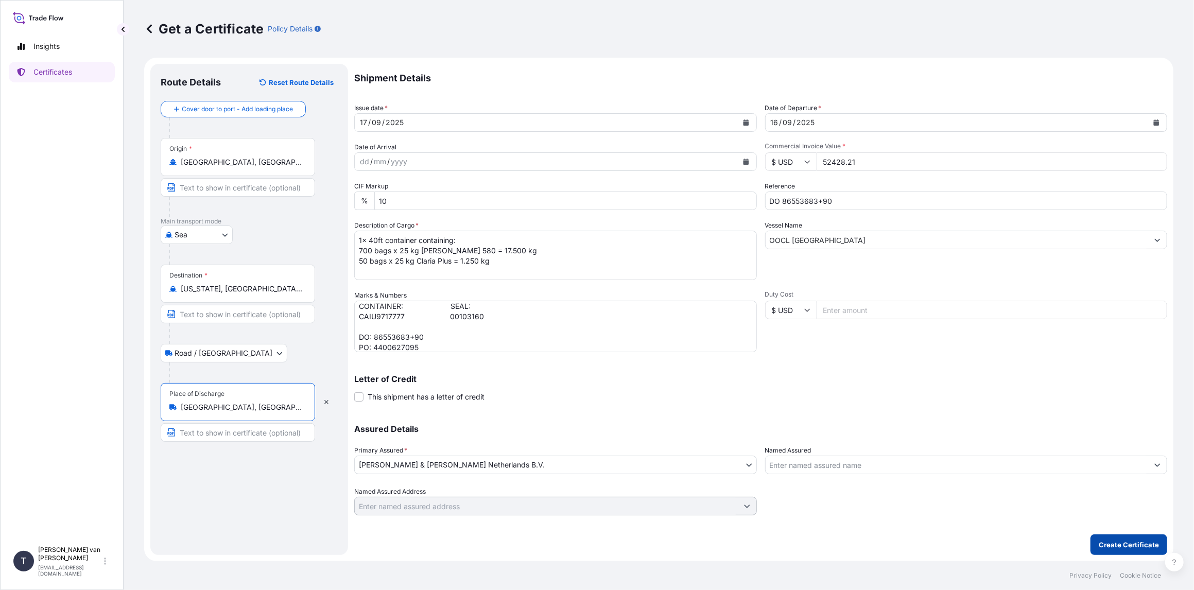
type input "[GEOGRAPHIC_DATA], [GEOGRAPHIC_DATA], [GEOGRAPHIC_DATA]"
click at [1123, 547] on p "Create Certificate" at bounding box center [1128, 544] width 60 height 10
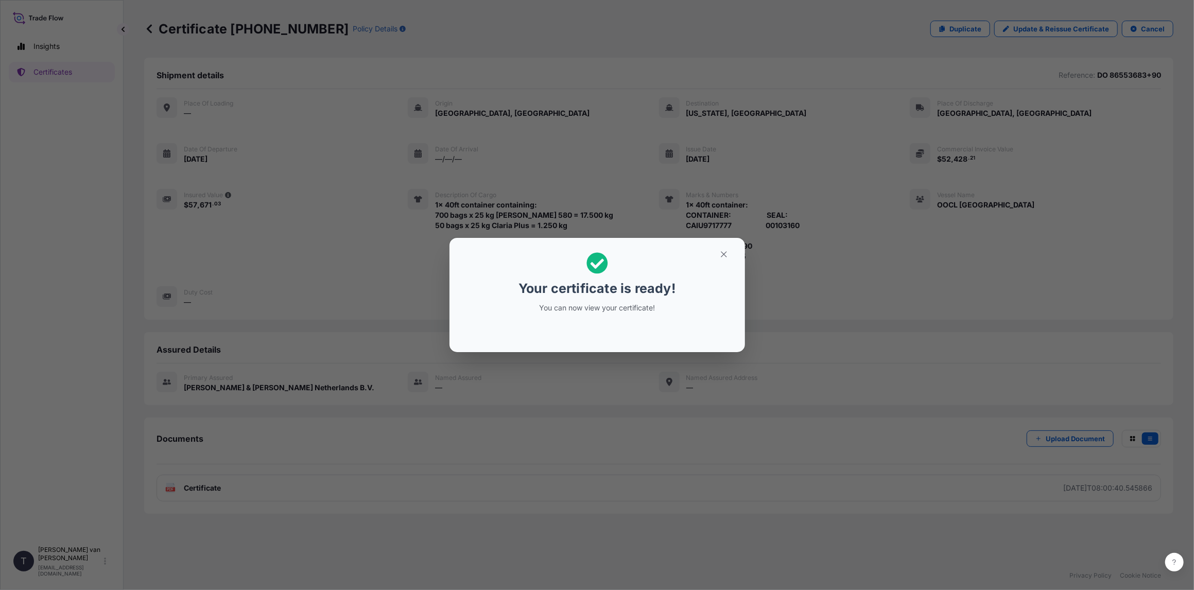
click at [577, 420] on div "Your certificate is ready! You can now view your certificate!" at bounding box center [597, 295] width 1194 height 590
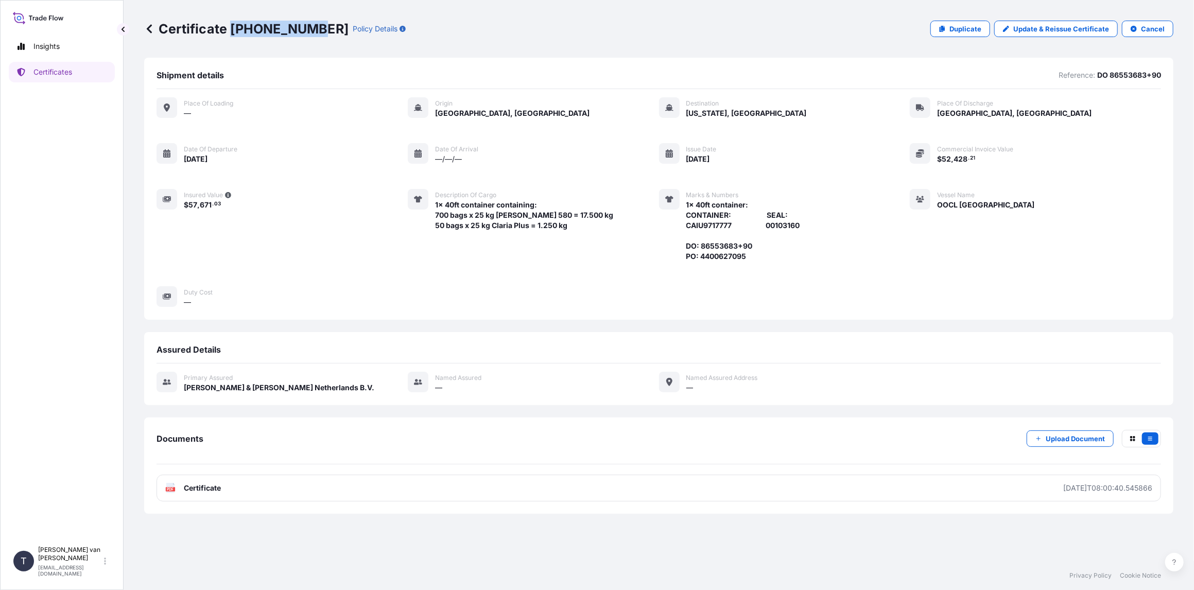
drag, startPoint x: 311, startPoint y: 28, endPoint x: 232, endPoint y: 31, distance: 79.3
click at [232, 31] on p "Certificate 31666-498-1" at bounding box center [246, 29] width 204 height 16
copy p "31666-498-1"
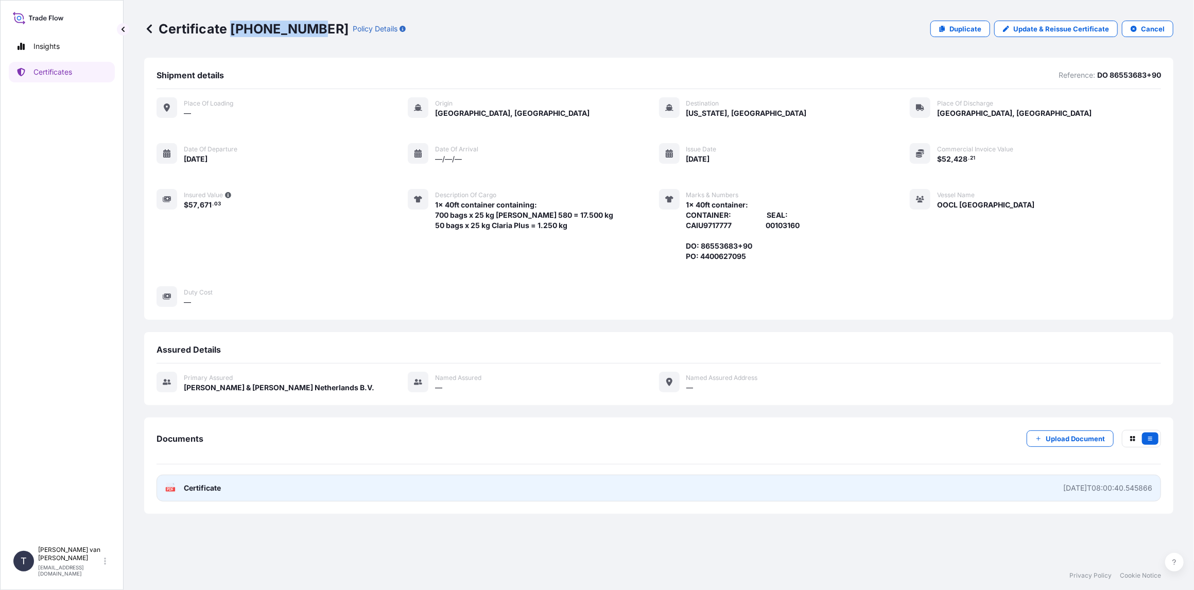
click at [209, 485] on span "Certificate" at bounding box center [202, 488] width 37 height 10
